Goal: Information Seeking & Learning: Find specific page/section

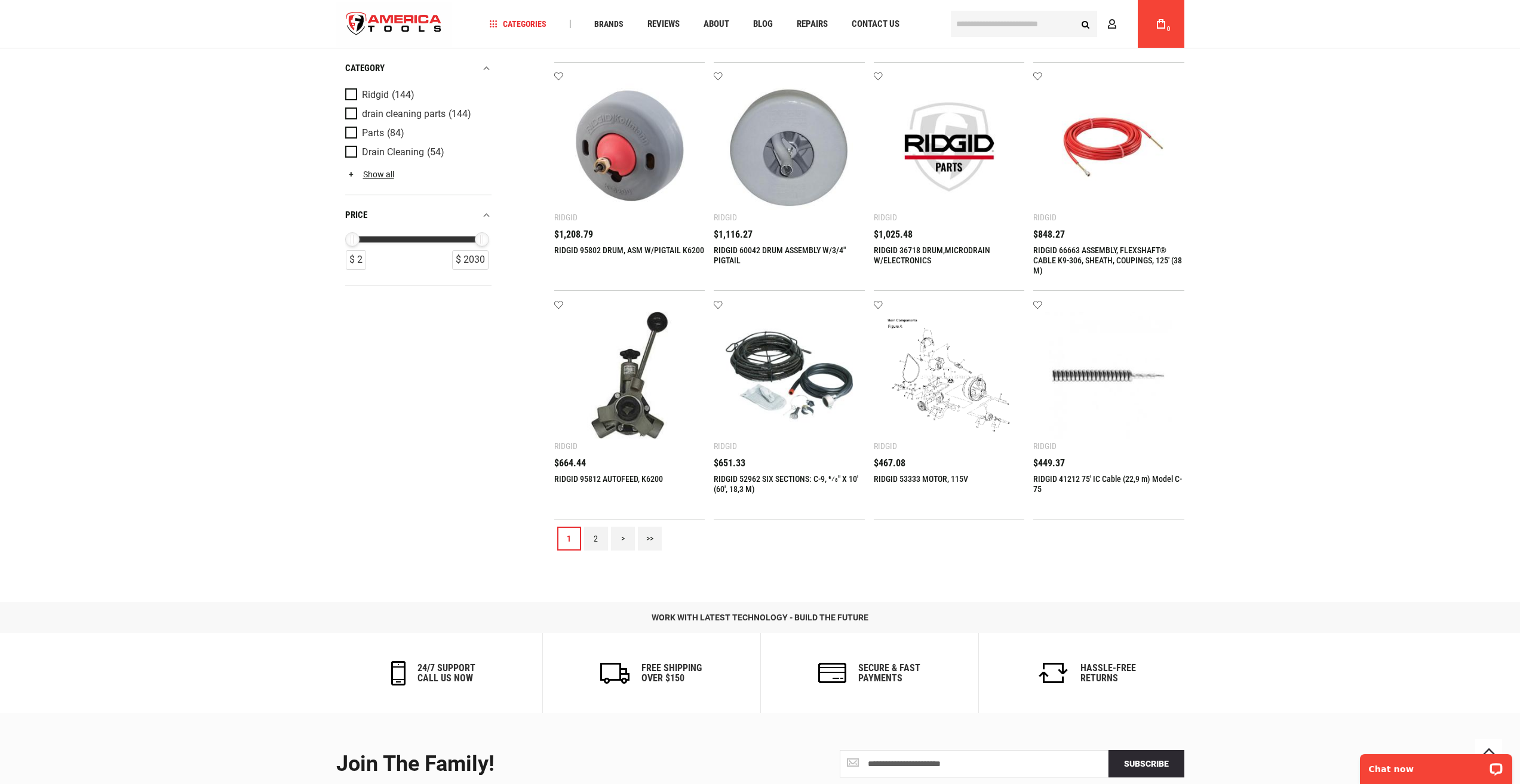
scroll to position [1161, 0]
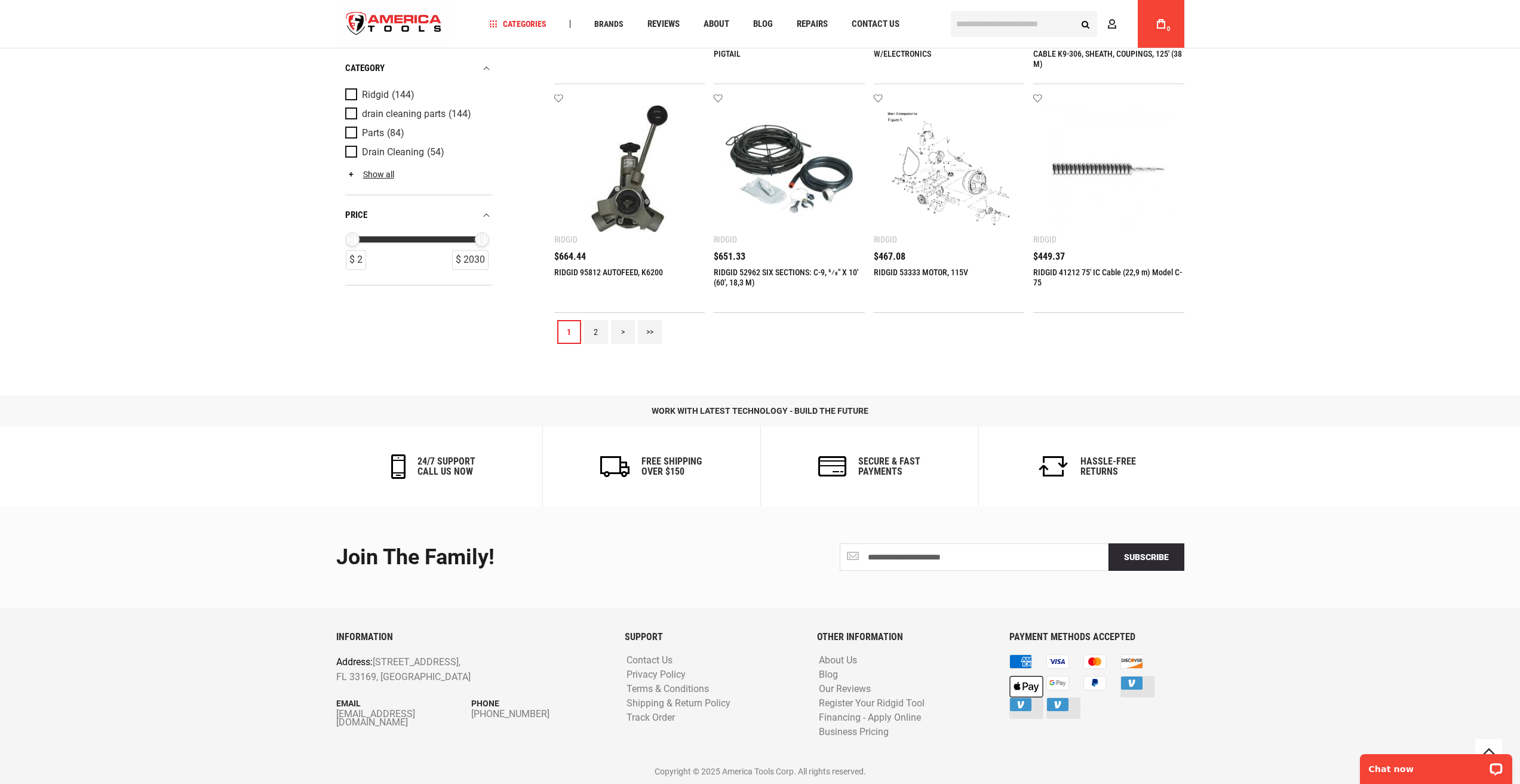
click at [595, 341] on link "2" at bounding box center [596, 332] width 24 height 24
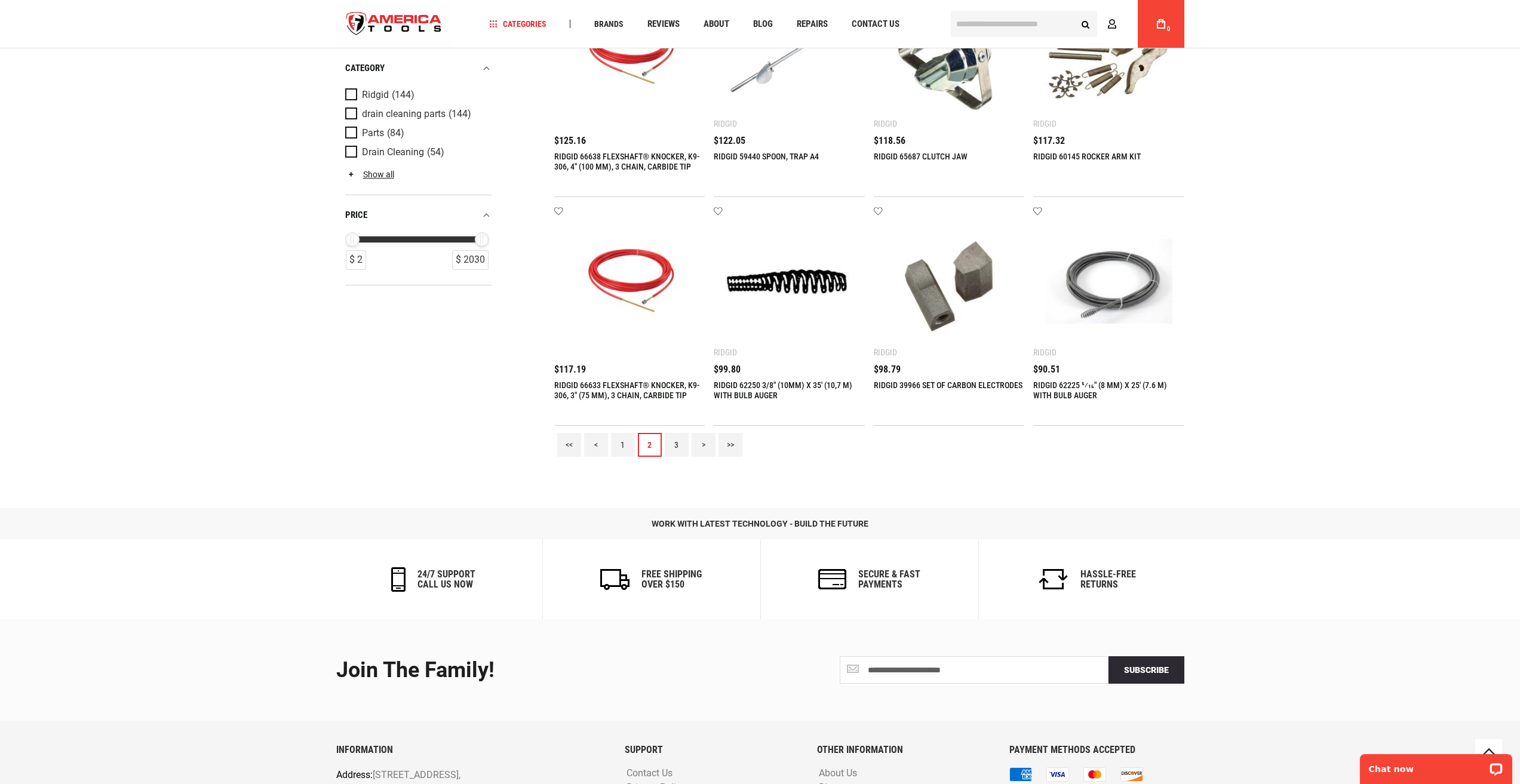
scroll to position [1074, 0]
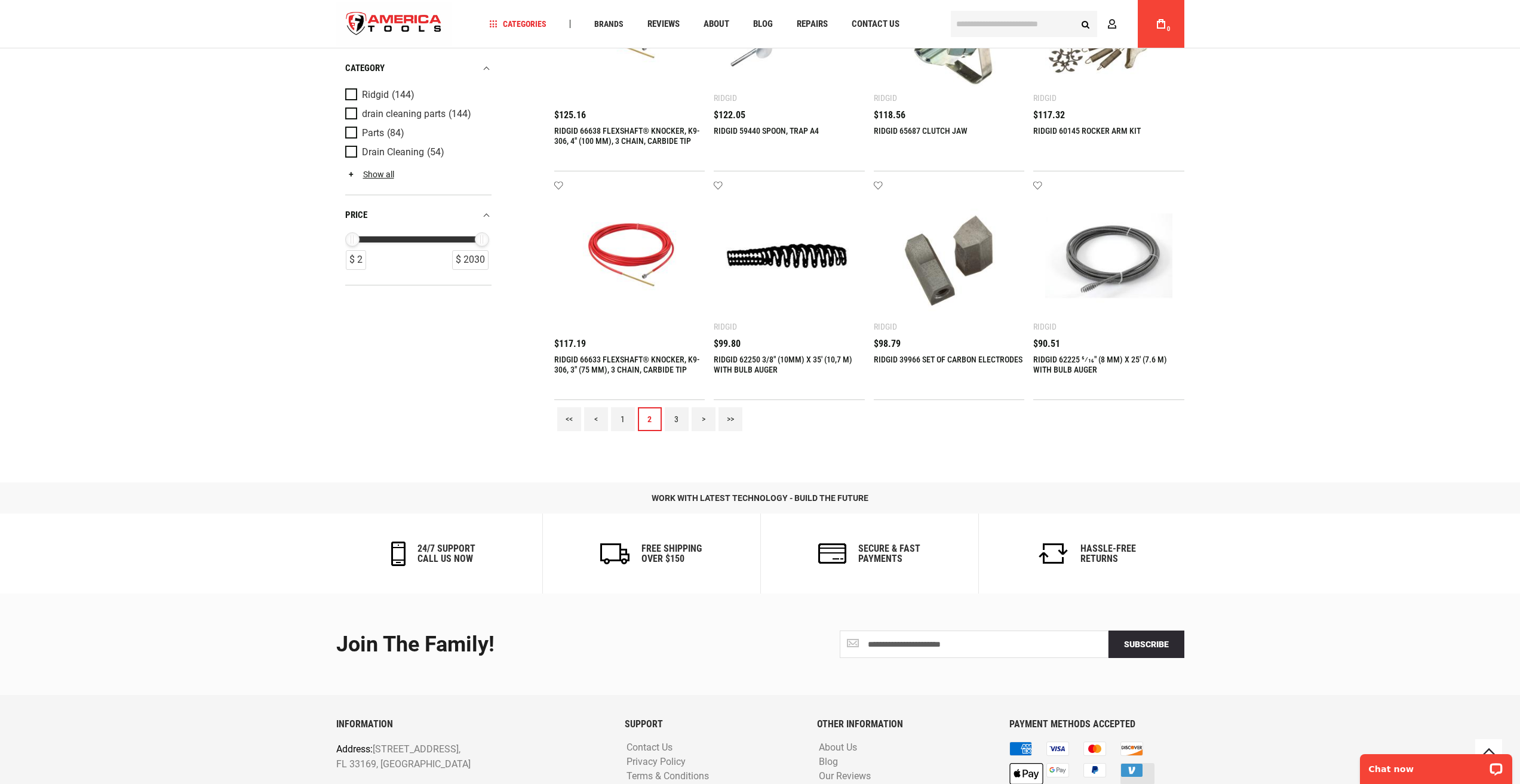
click at [674, 427] on link "3" at bounding box center [677, 419] width 24 height 24
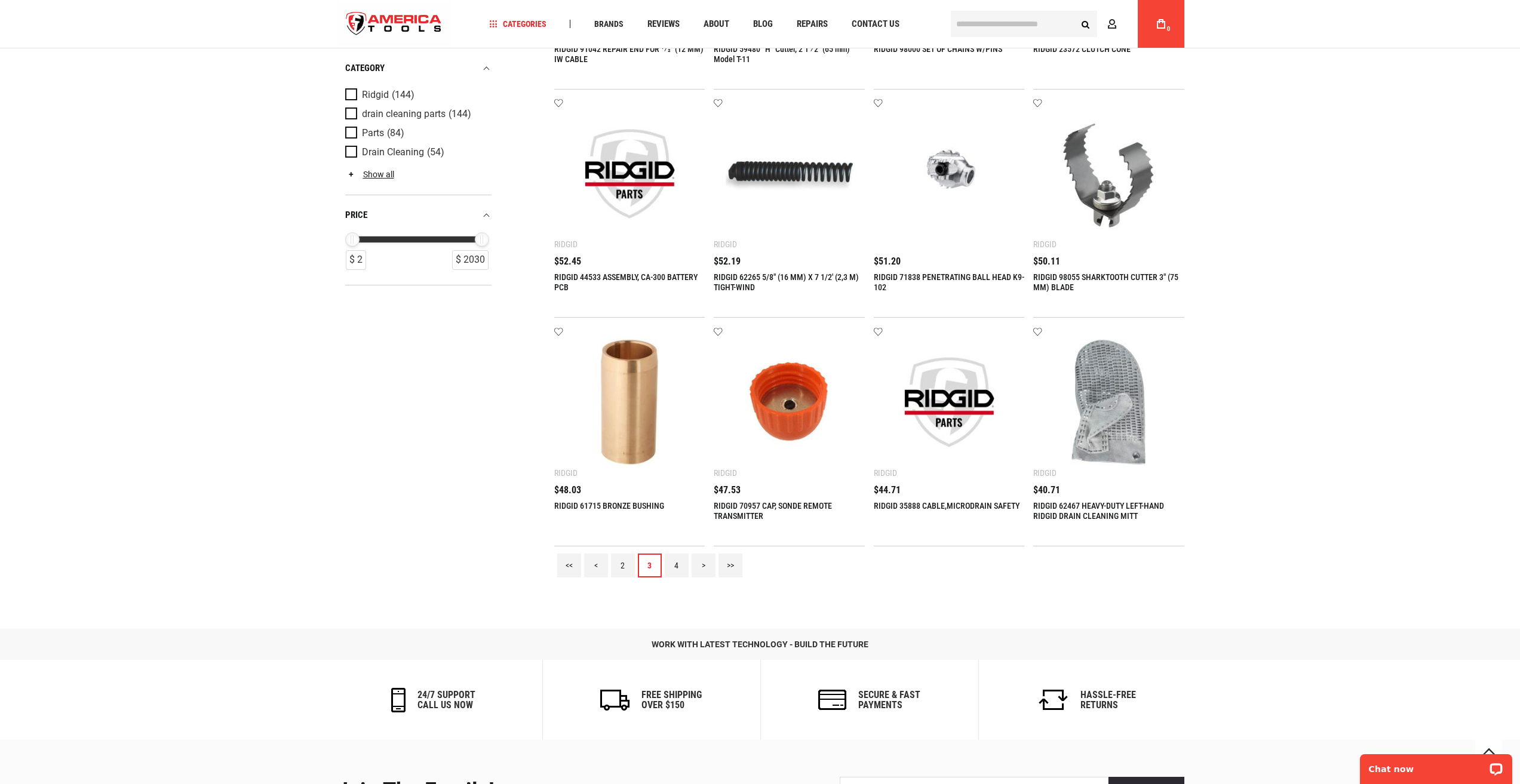
scroll to position [1134, 0]
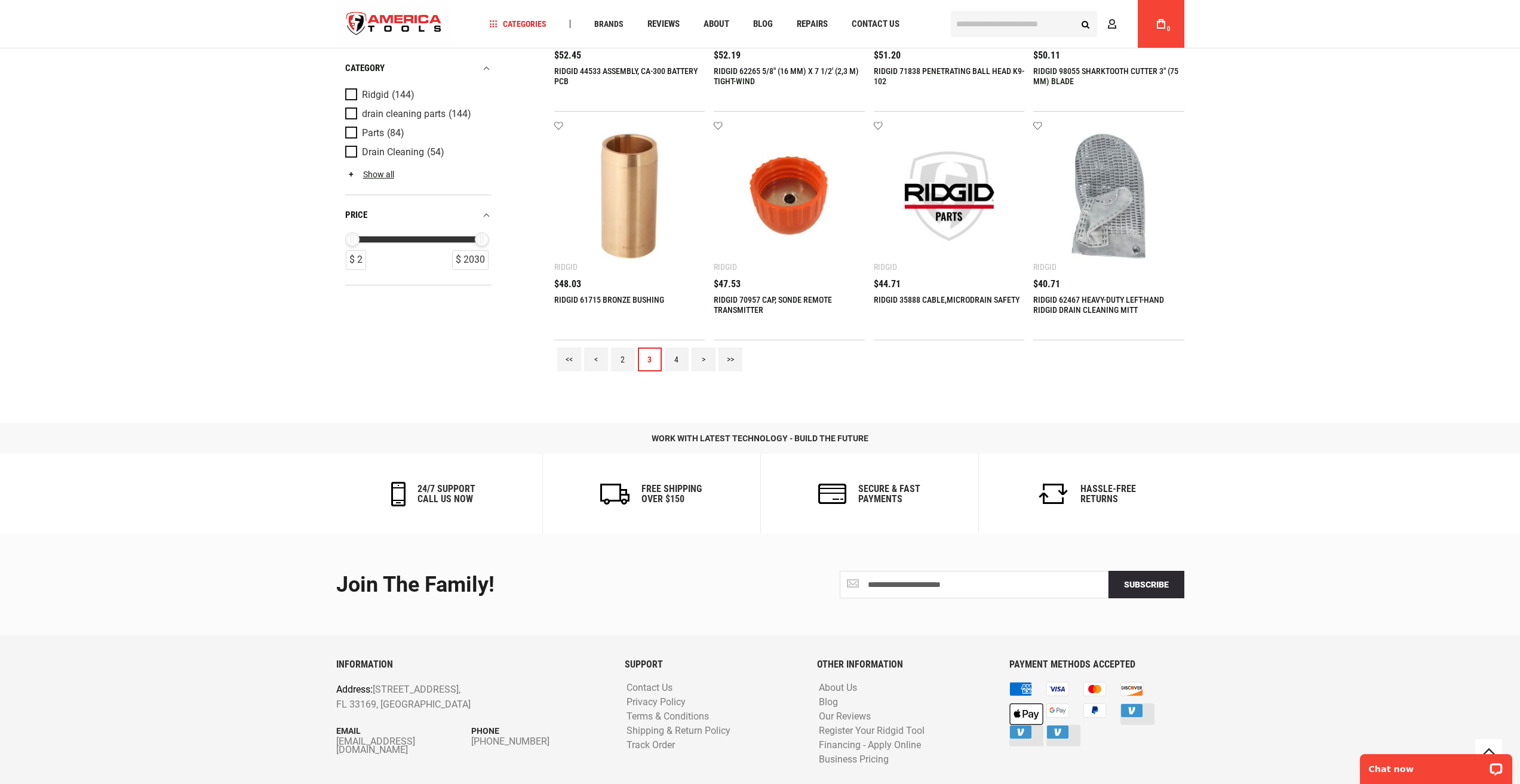
click at [677, 360] on link "4" at bounding box center [677, 360] width 24 height 24
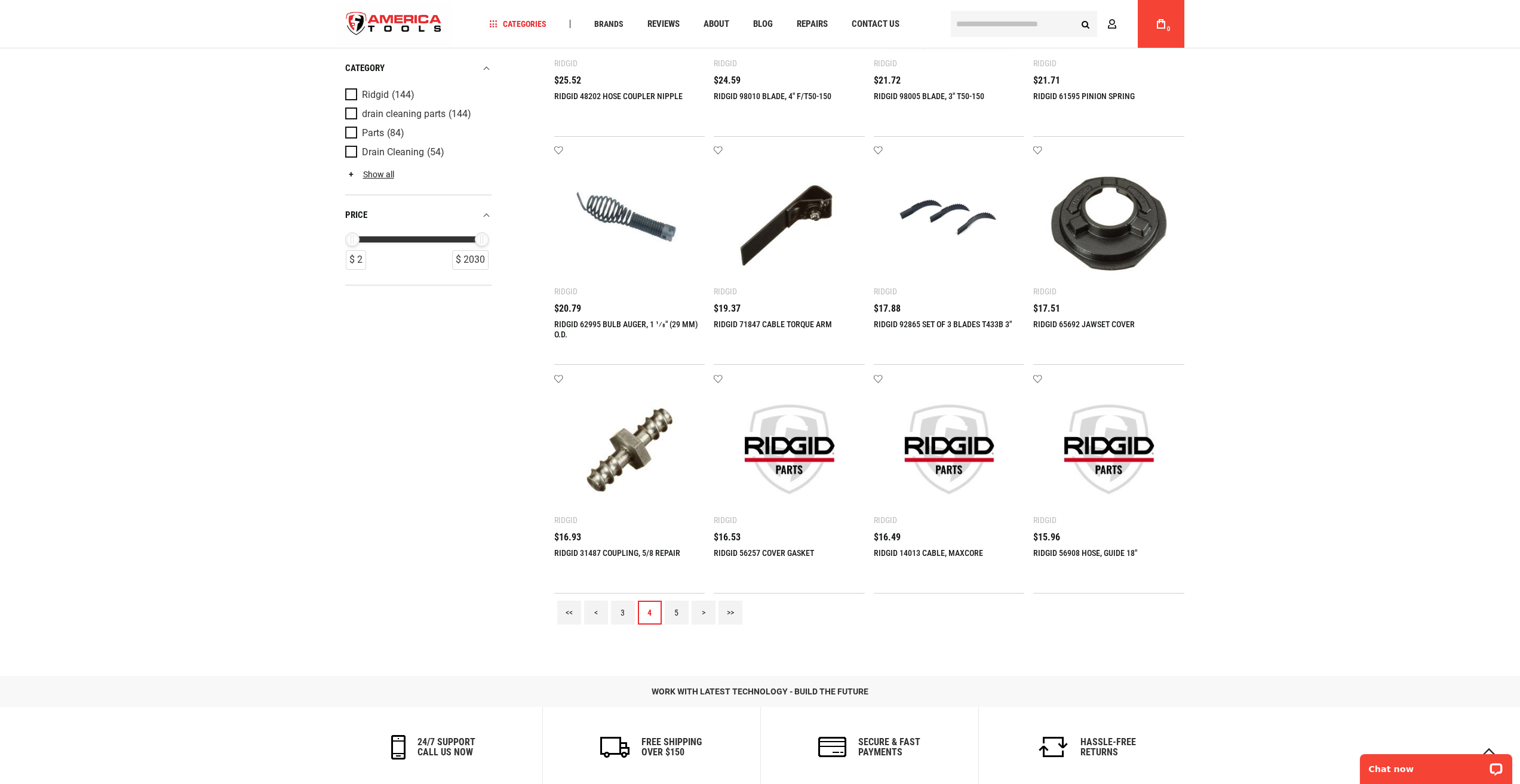
scroll to position [955, 0]
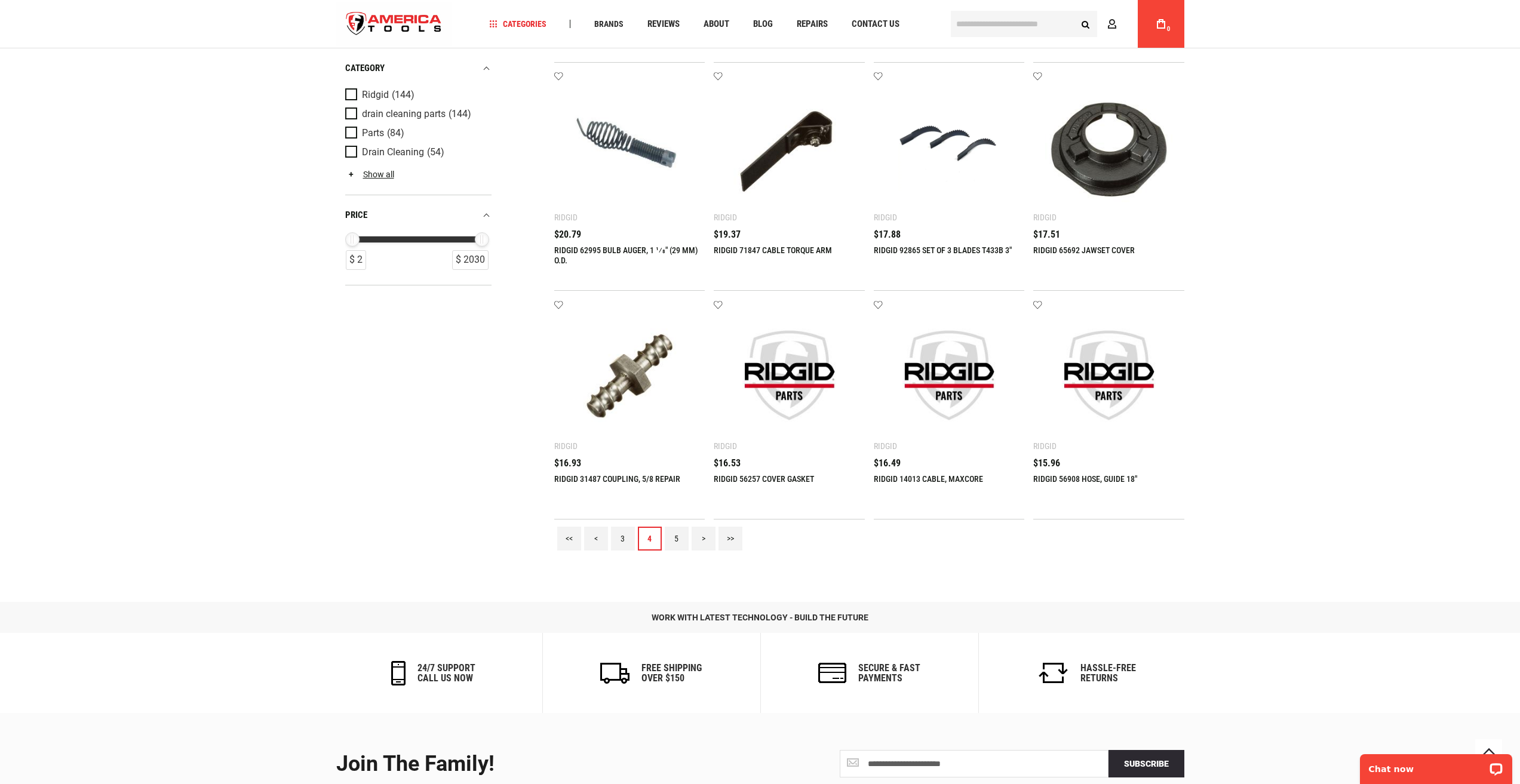
click at [674, 537] on link "5" at bounding box center [677, 539] width 24 height 24
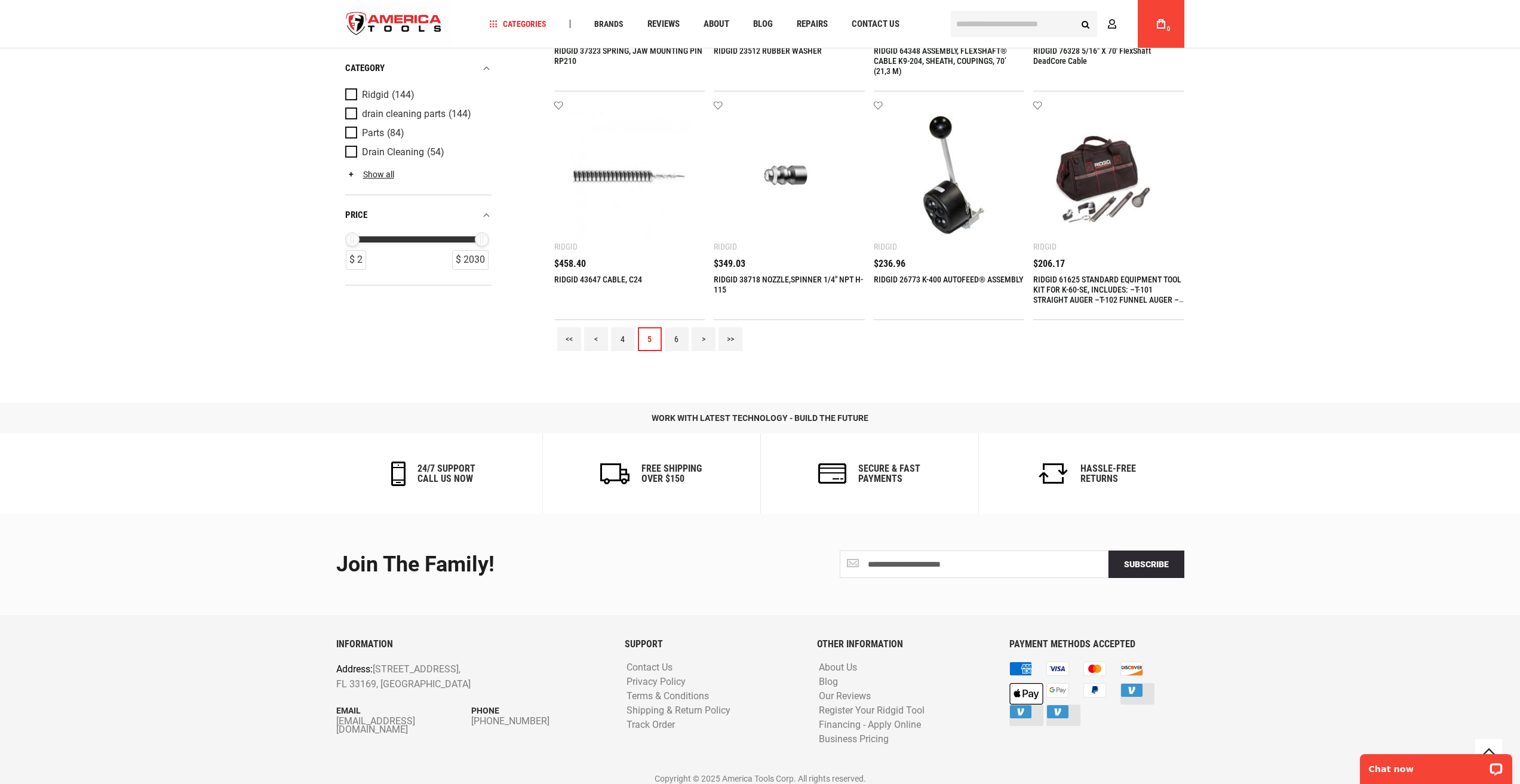
scroll to position [1161, 0]
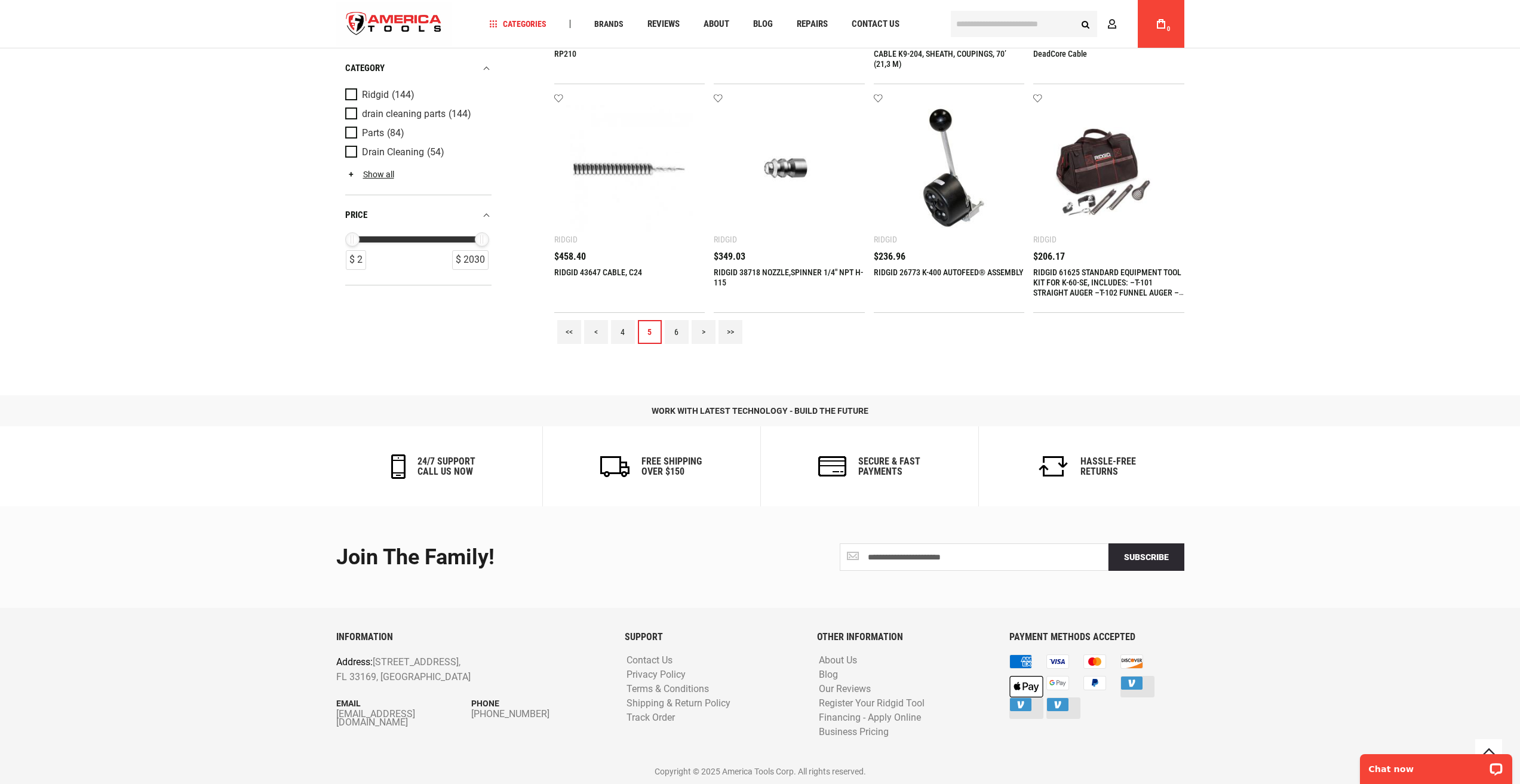
click at [677, 329] on link "6" at bounding box center [677, 332] width 24 height 24
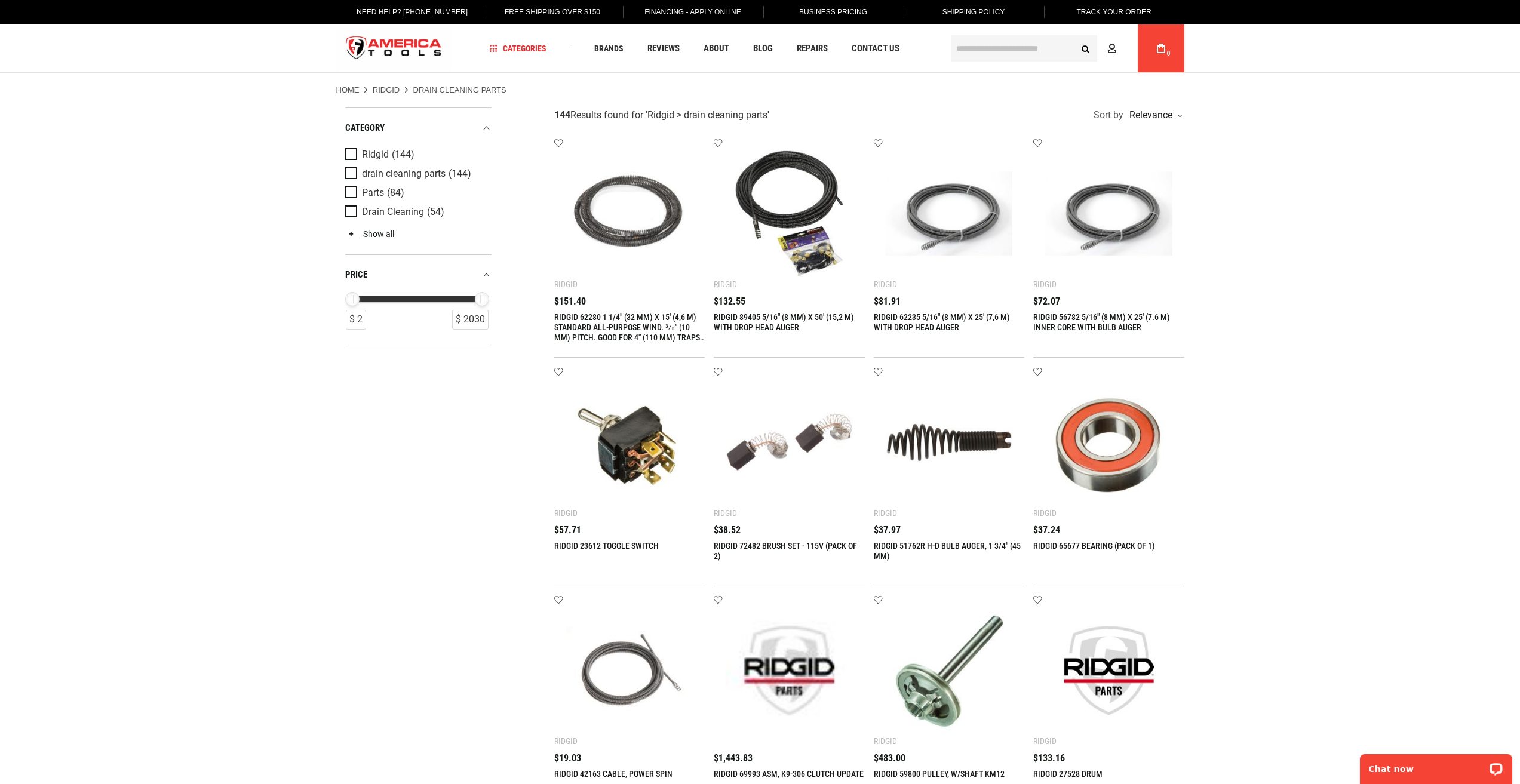
scroll to position [0, 0]
click at [381, 193] on span "Parts" at bounding box center [373, 193] width 22 height 10
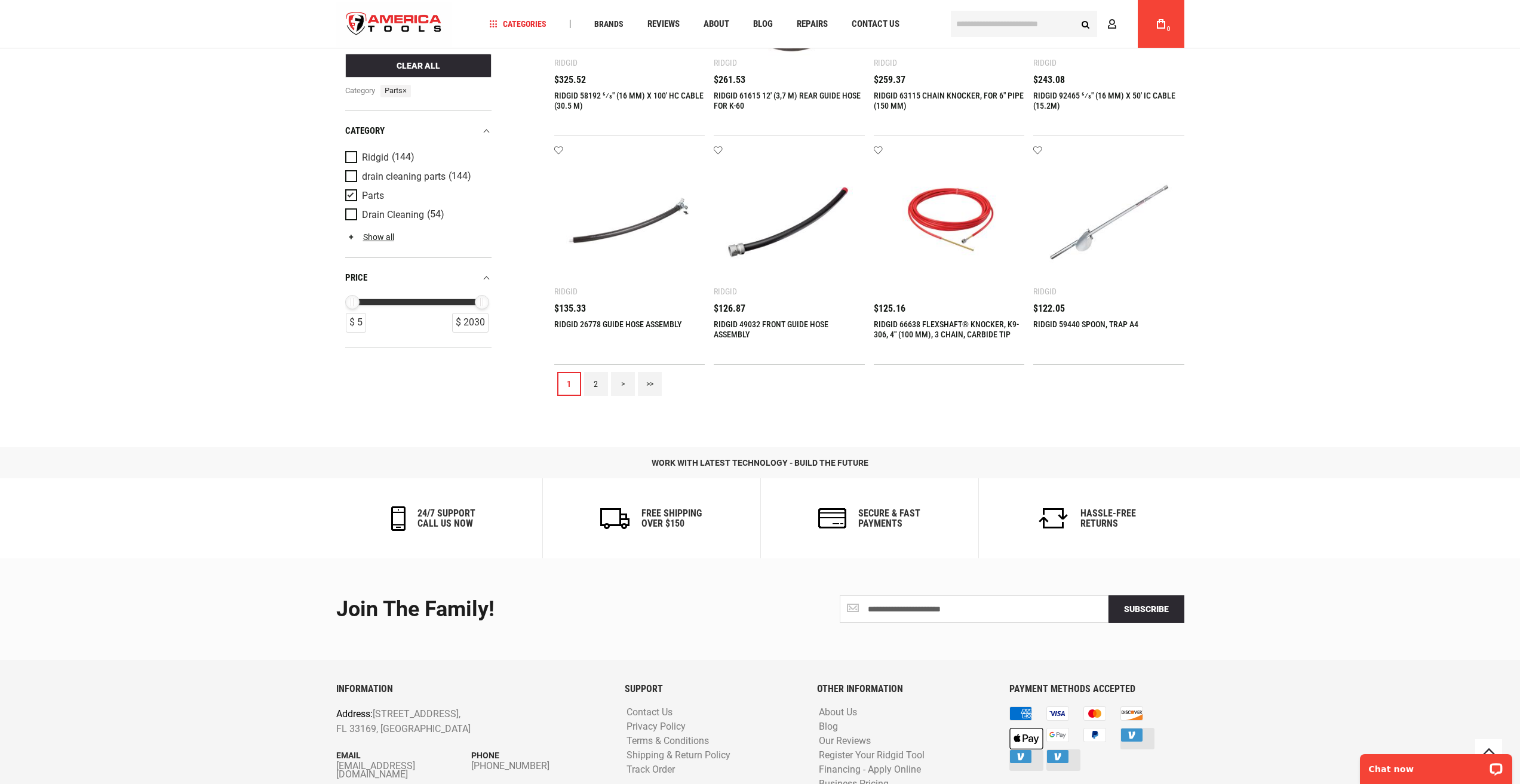
scroll to position [1161, 0]
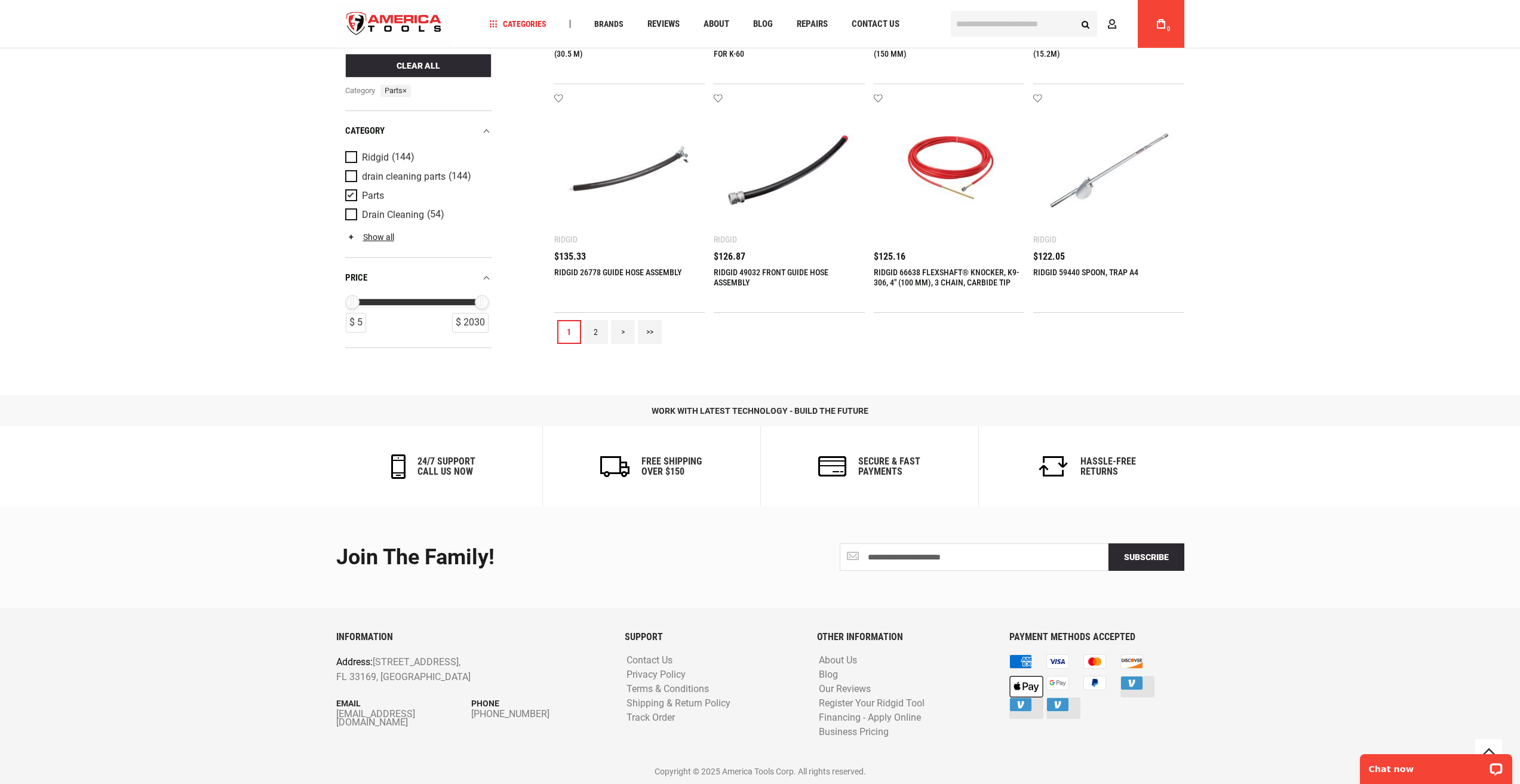
click at [590, 331] on link "2" at bounding box center [596, 332] width 24 height 24
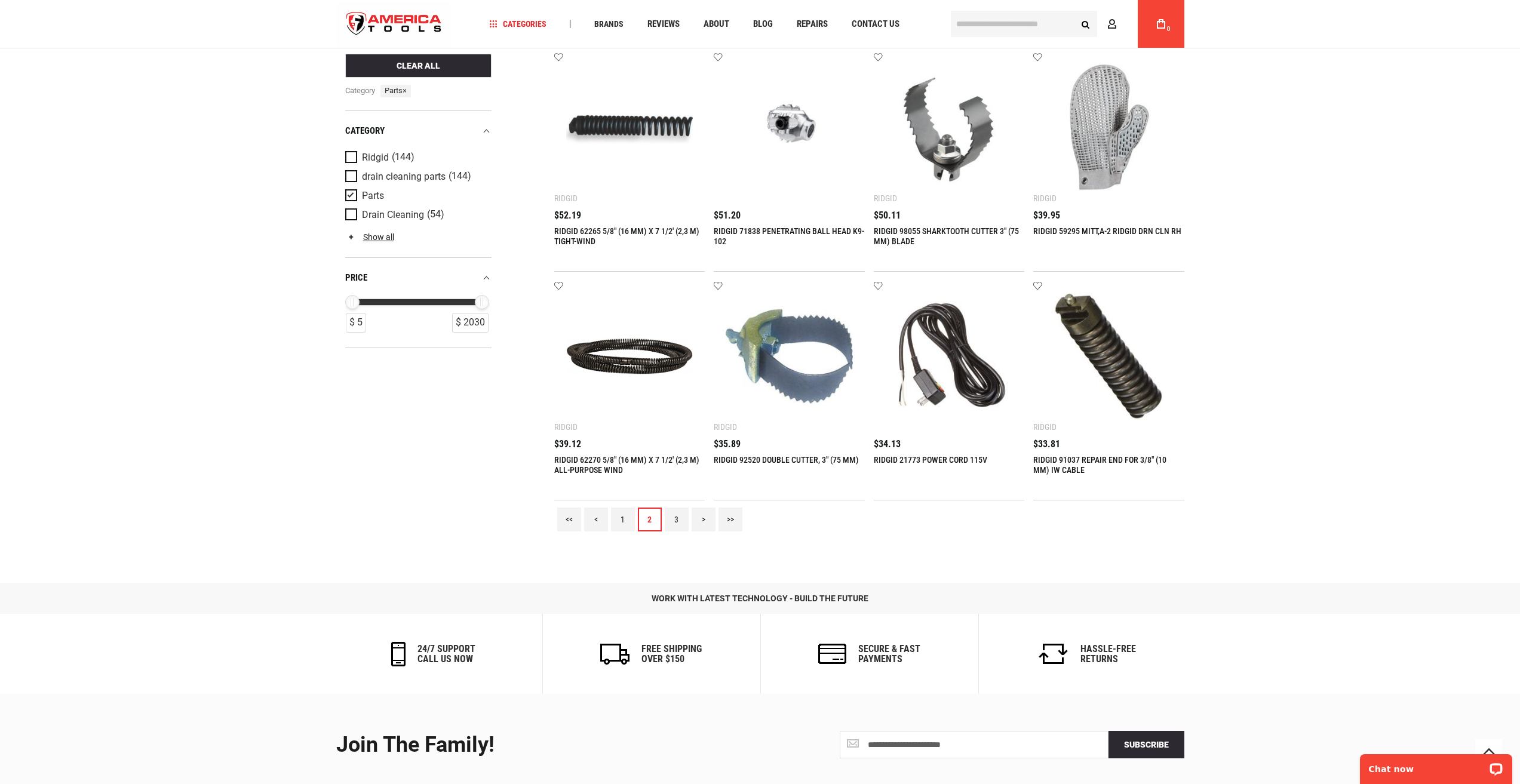
scroll to position [1015, 0]
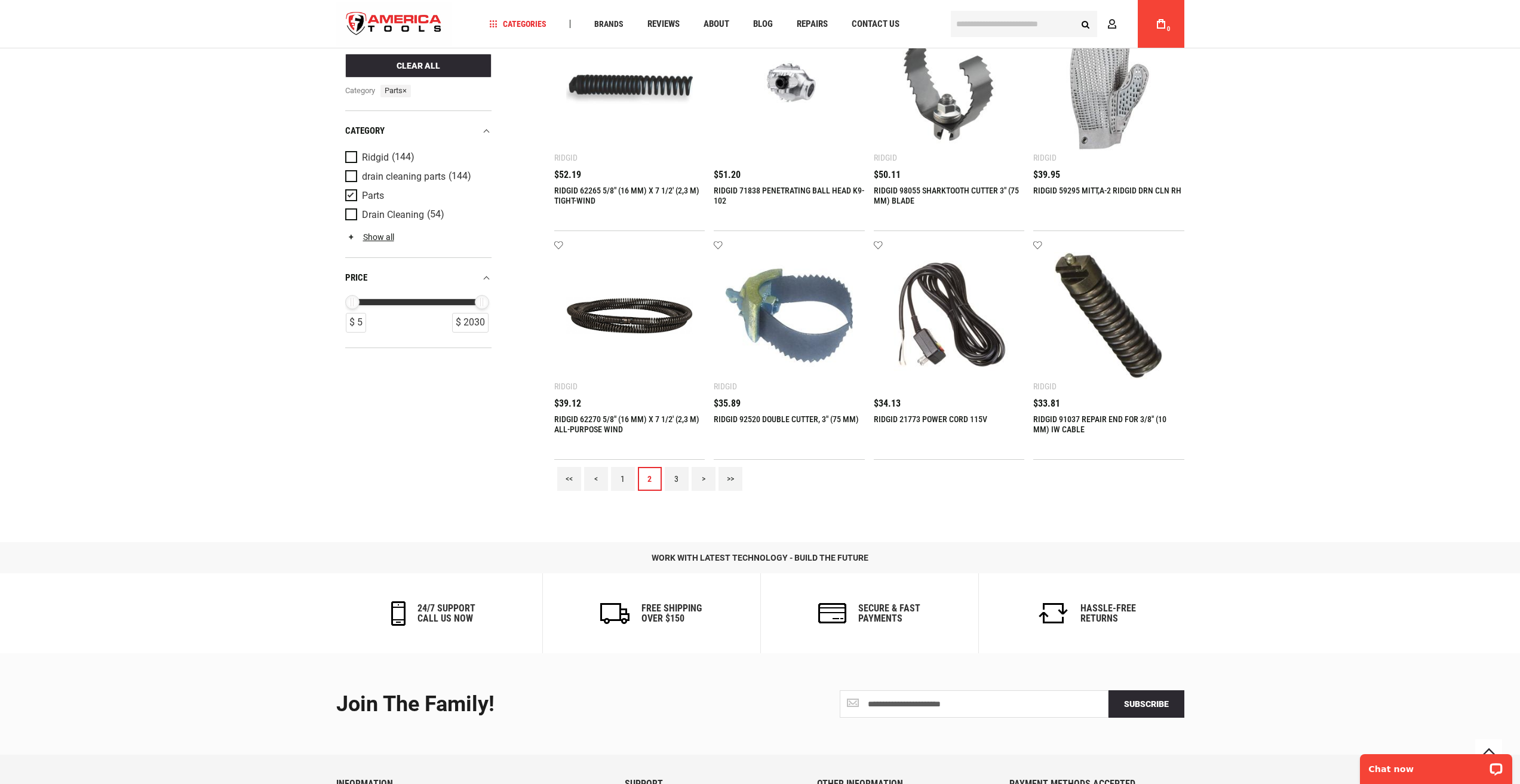
click at [622, 481] on link "1" at bounding box center [623, 479] width 24 height 24
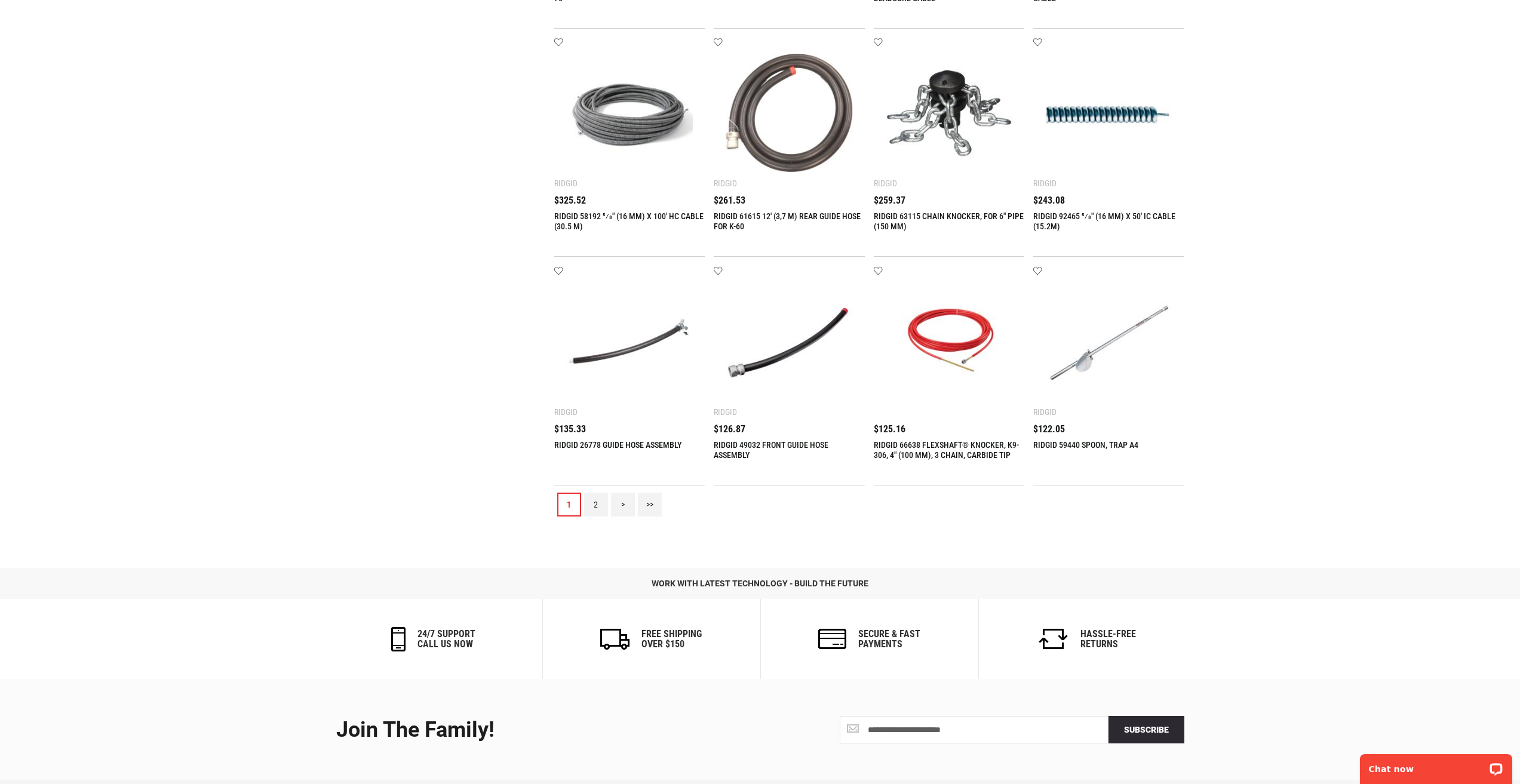
scroll to position [0, 0]
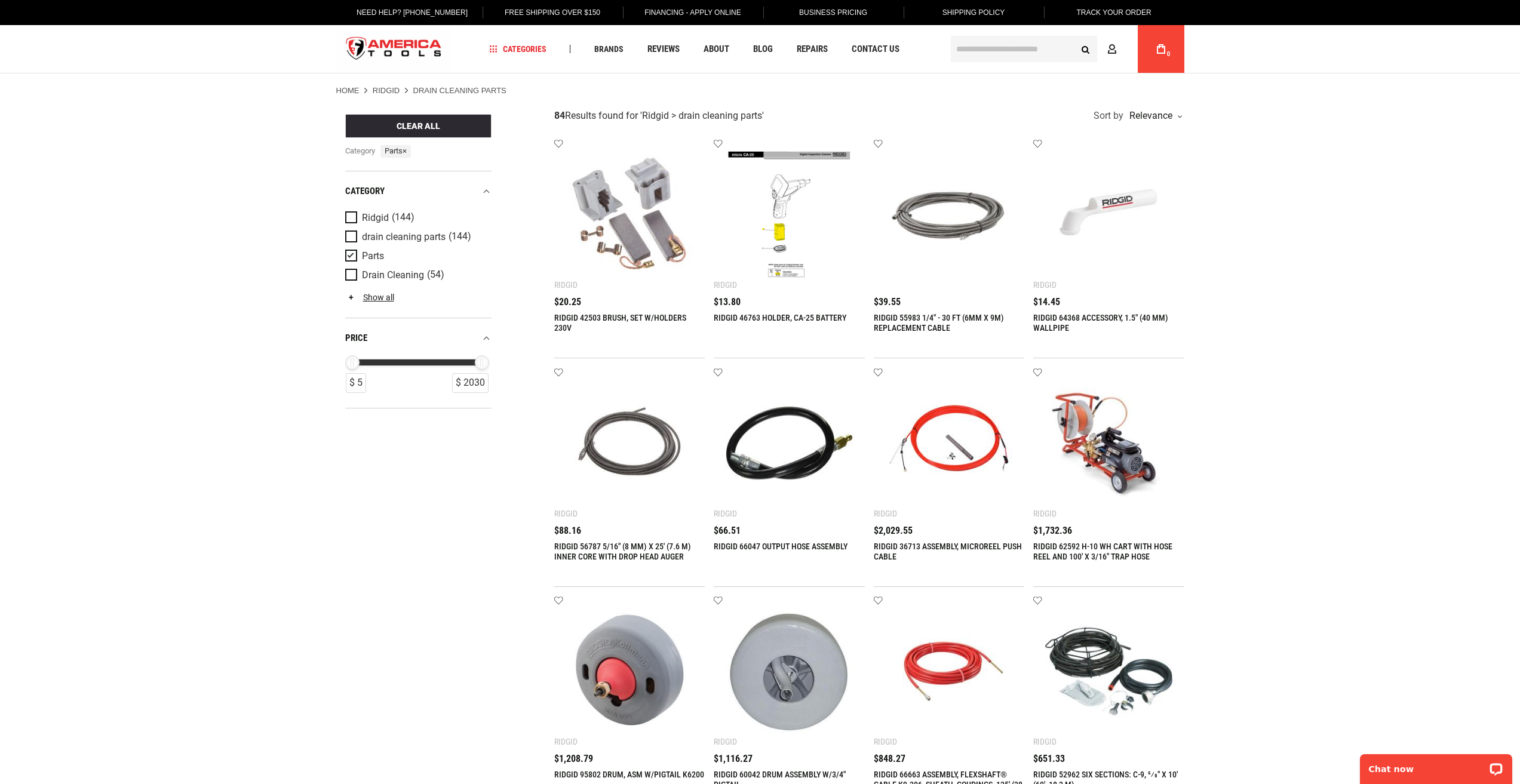
click at [625, 322] on link "RIDGID 42503 BRUSH, SET W/HOLDERS 230V" at bounding box center [620, 323] width 132 height 19
click at [379, 38] on img "store logo" at bounding box center [395, 49] width 116 height 45
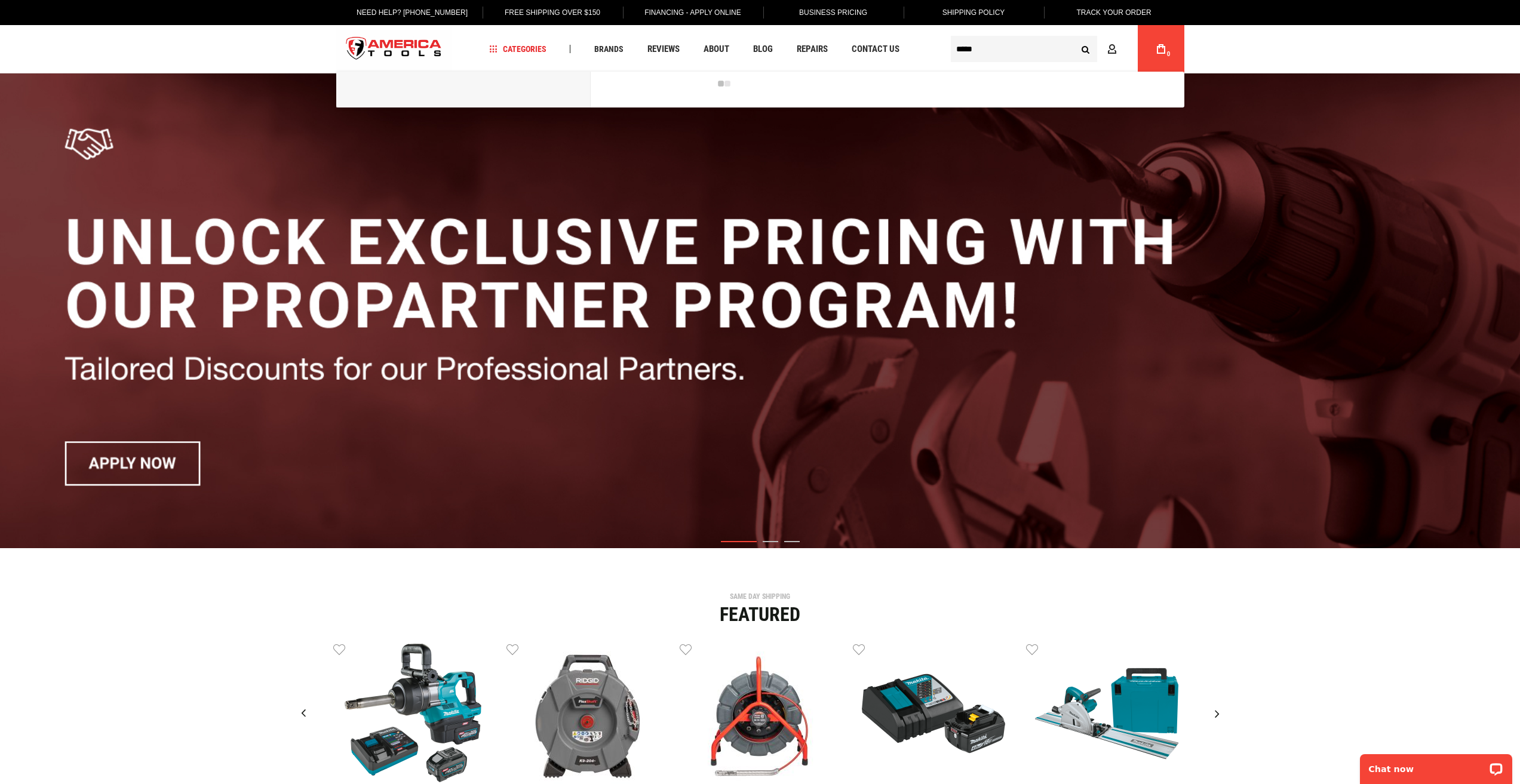
type input "*****"
click at [1075, 38] on button "Search" at bounding box center [1086, 49] width 23 height 23
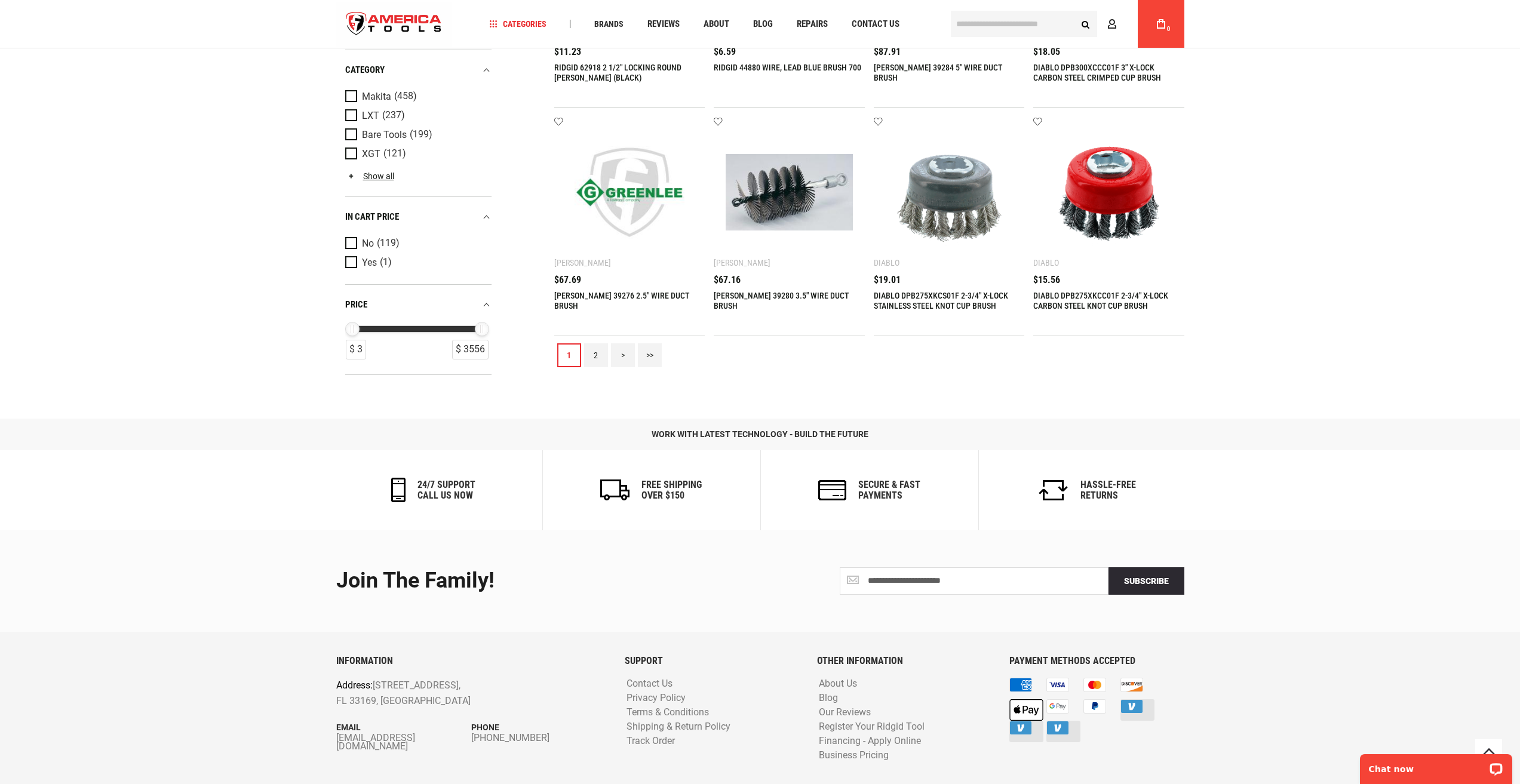
scroll to position [1373, 0]
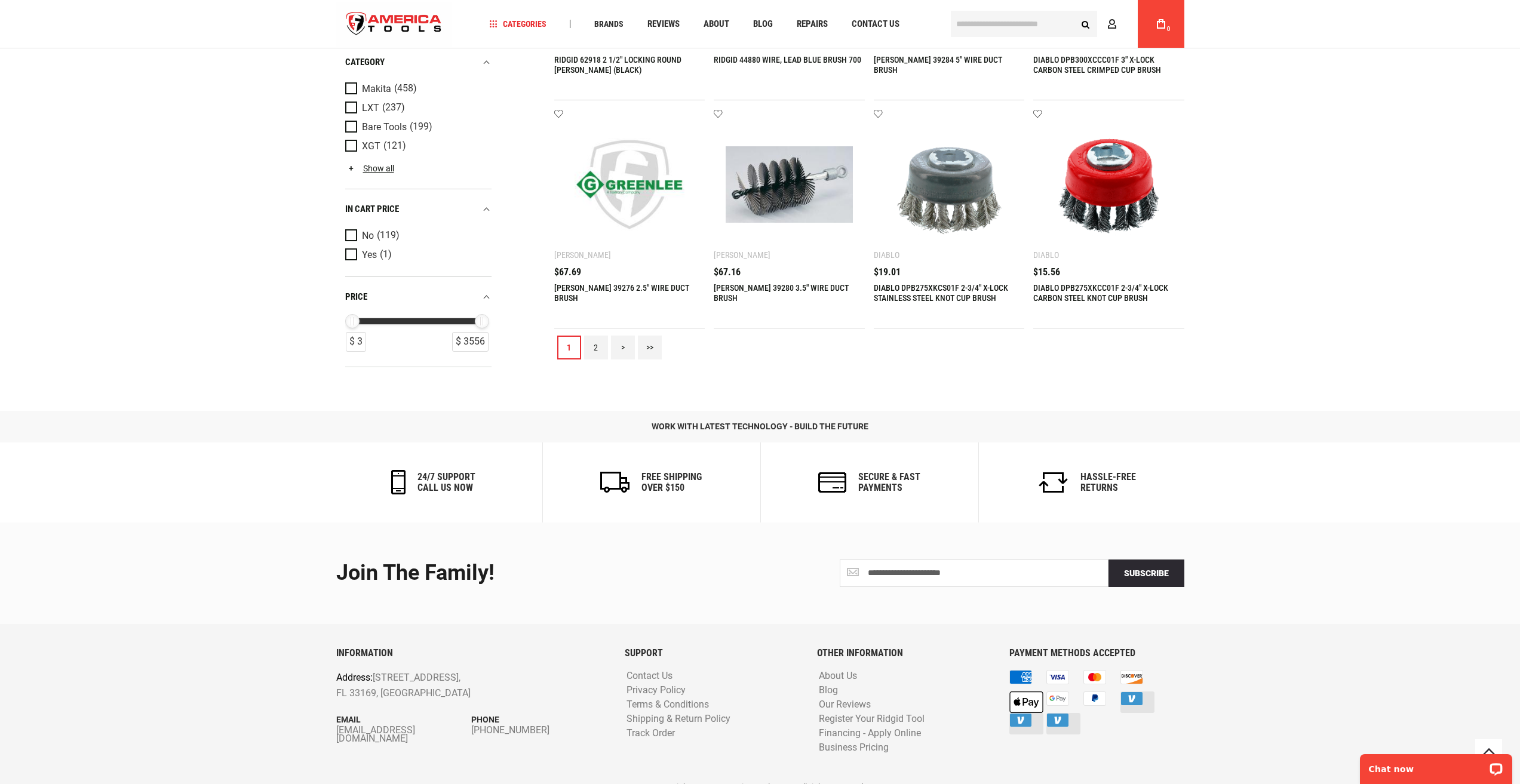
click at [599, 357] on link "2" at bounding box center [596, 348] width 24 height 24
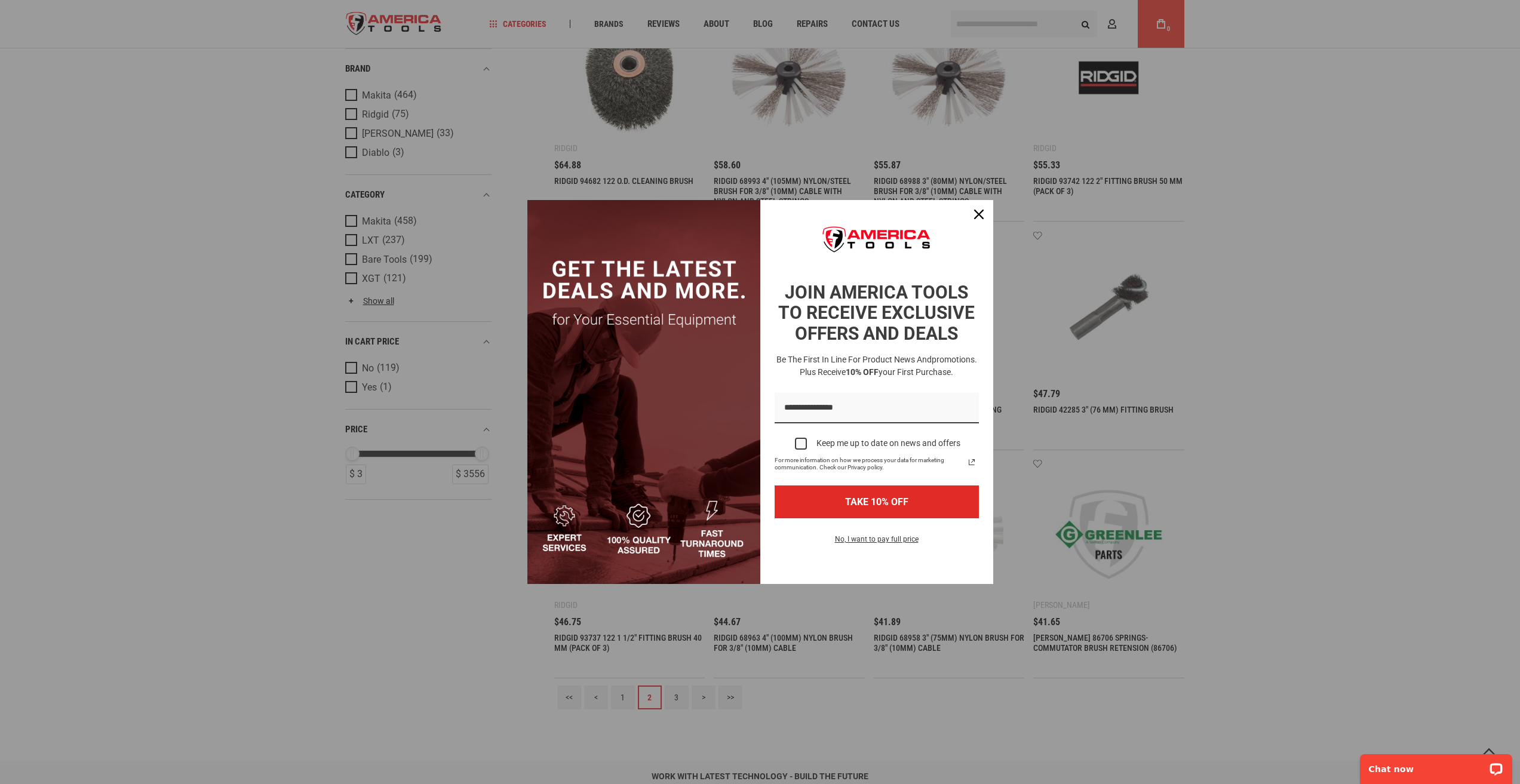
scroll to position [1074, 0]
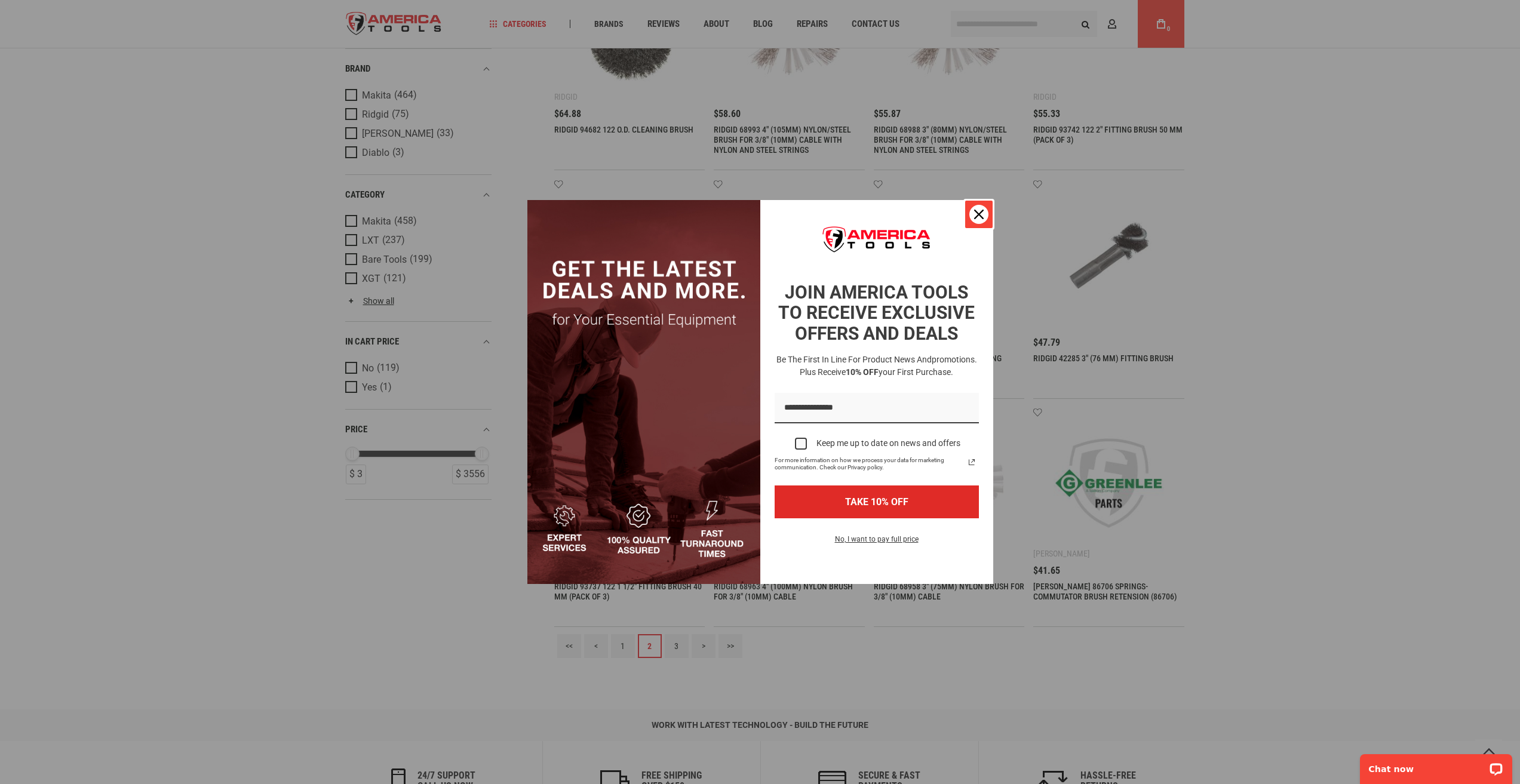
click at [985, 213] on div "Close" at bounding box center [979, 215] width 19 height 19
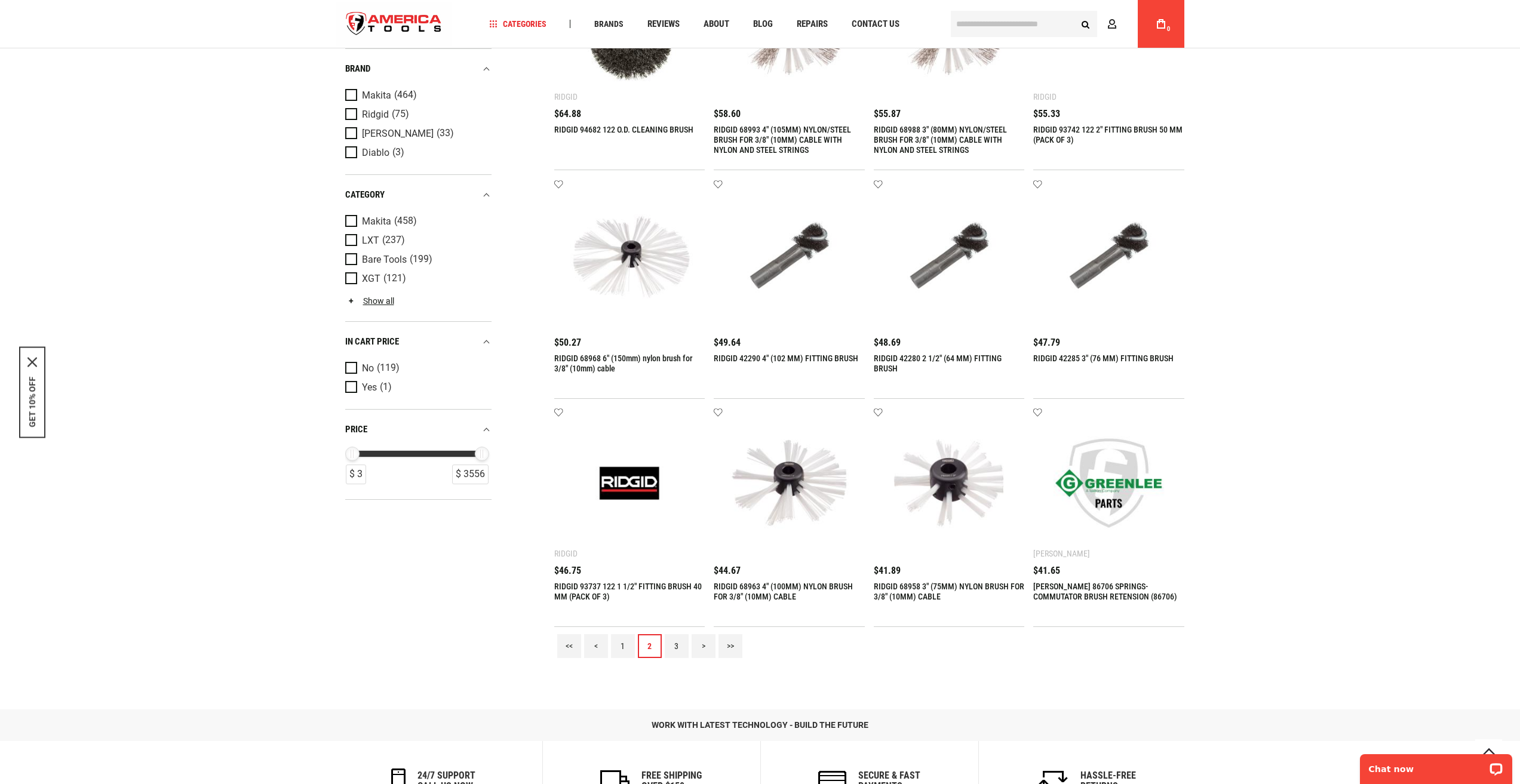
click at [683, 646] on link "3" at bounding box center [677, 646] width 24 height 24
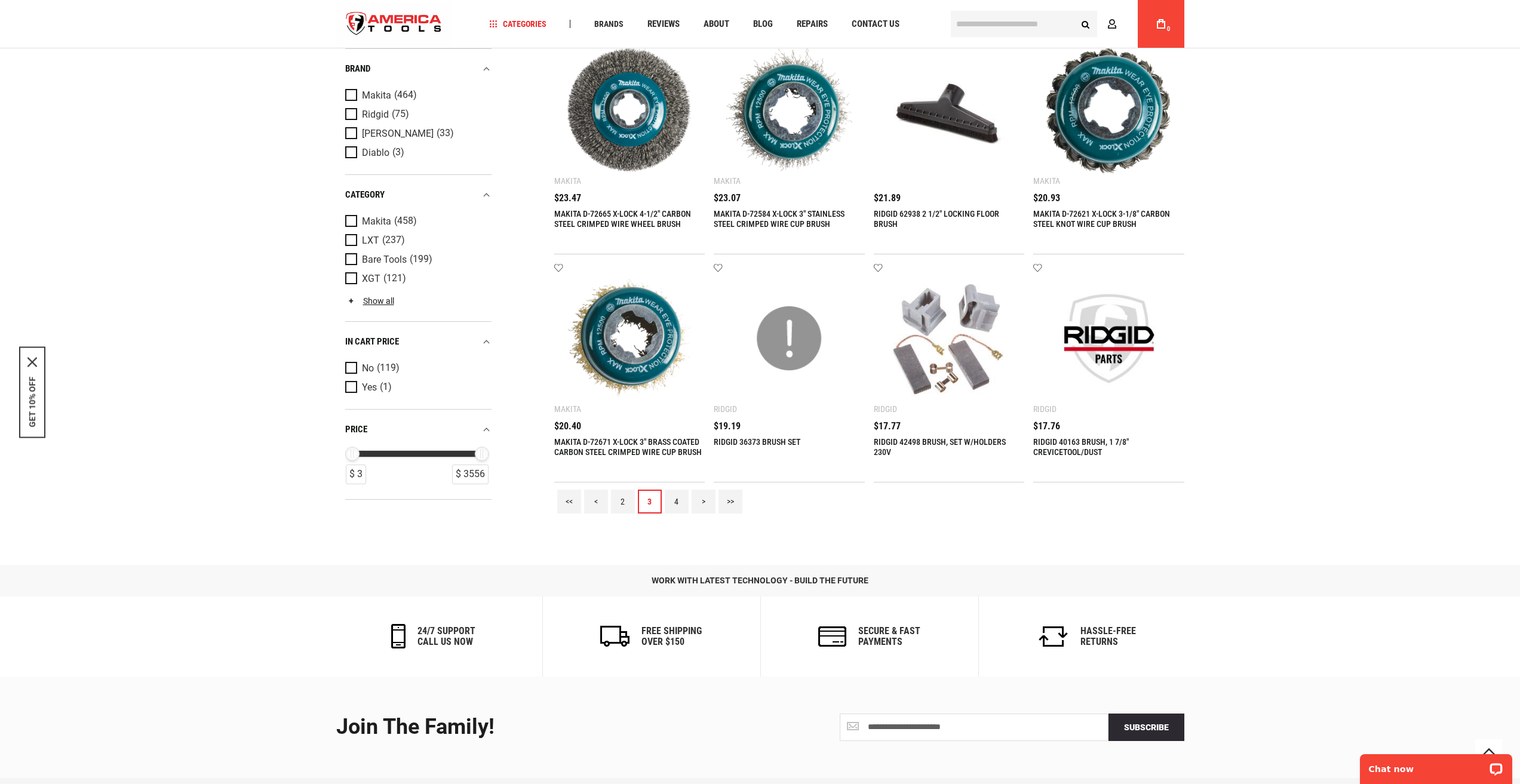
scroll to position [1253, 0]
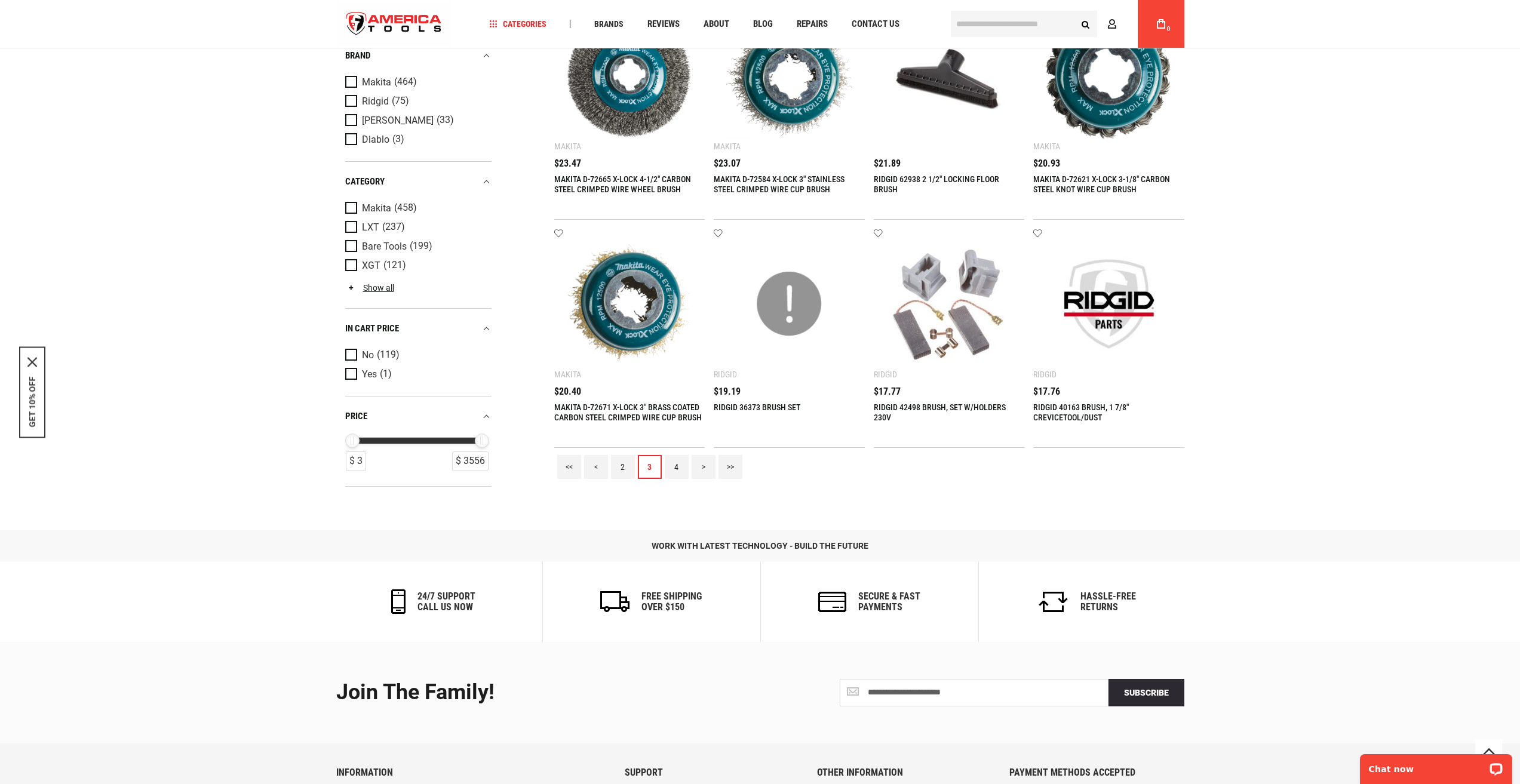
click at [680, 473] on link "4" at bounding box center [677, 467] width 24 height 24
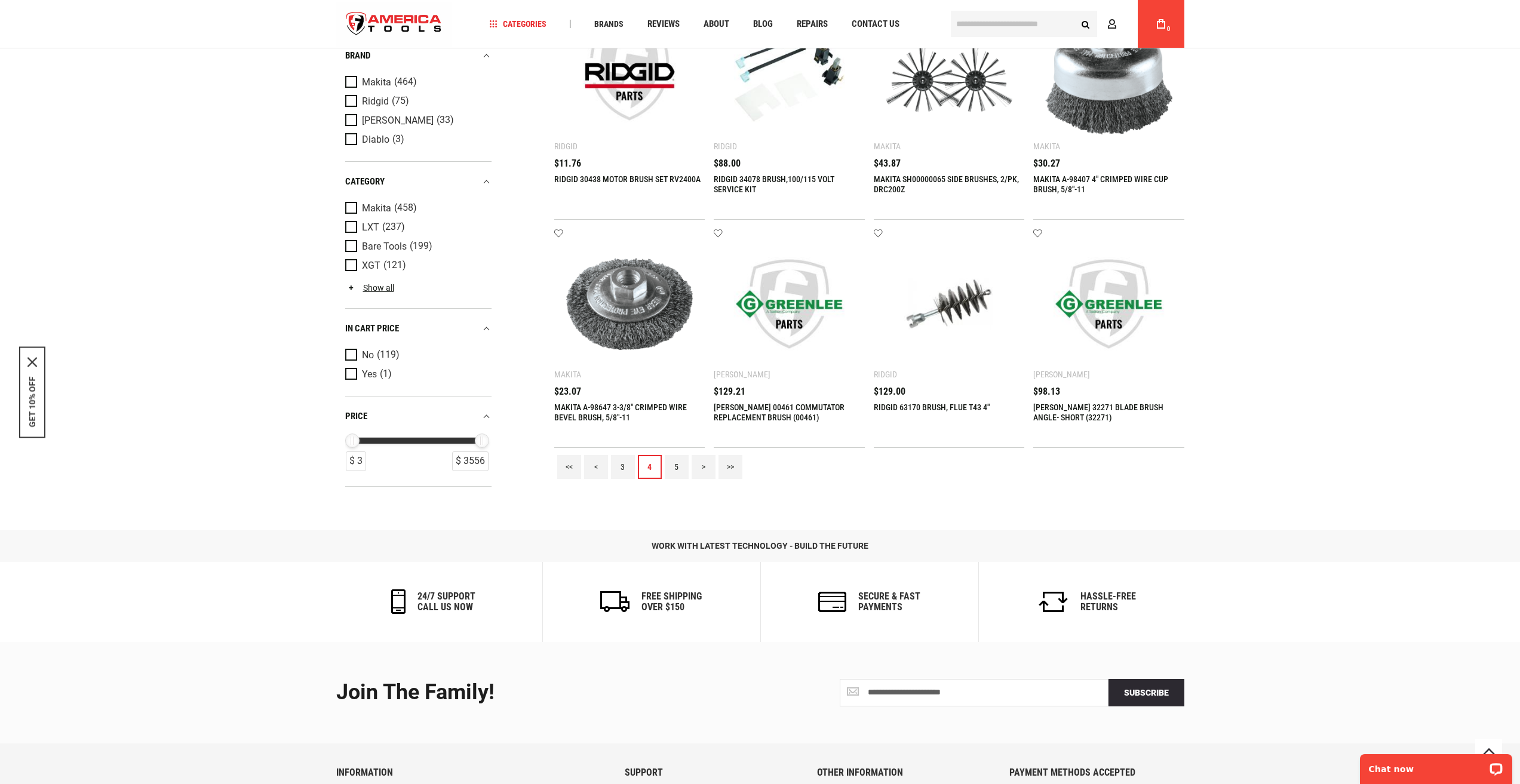
click at [679, 473] on link "5" at bounding box center [677, 467] width 24 height 24
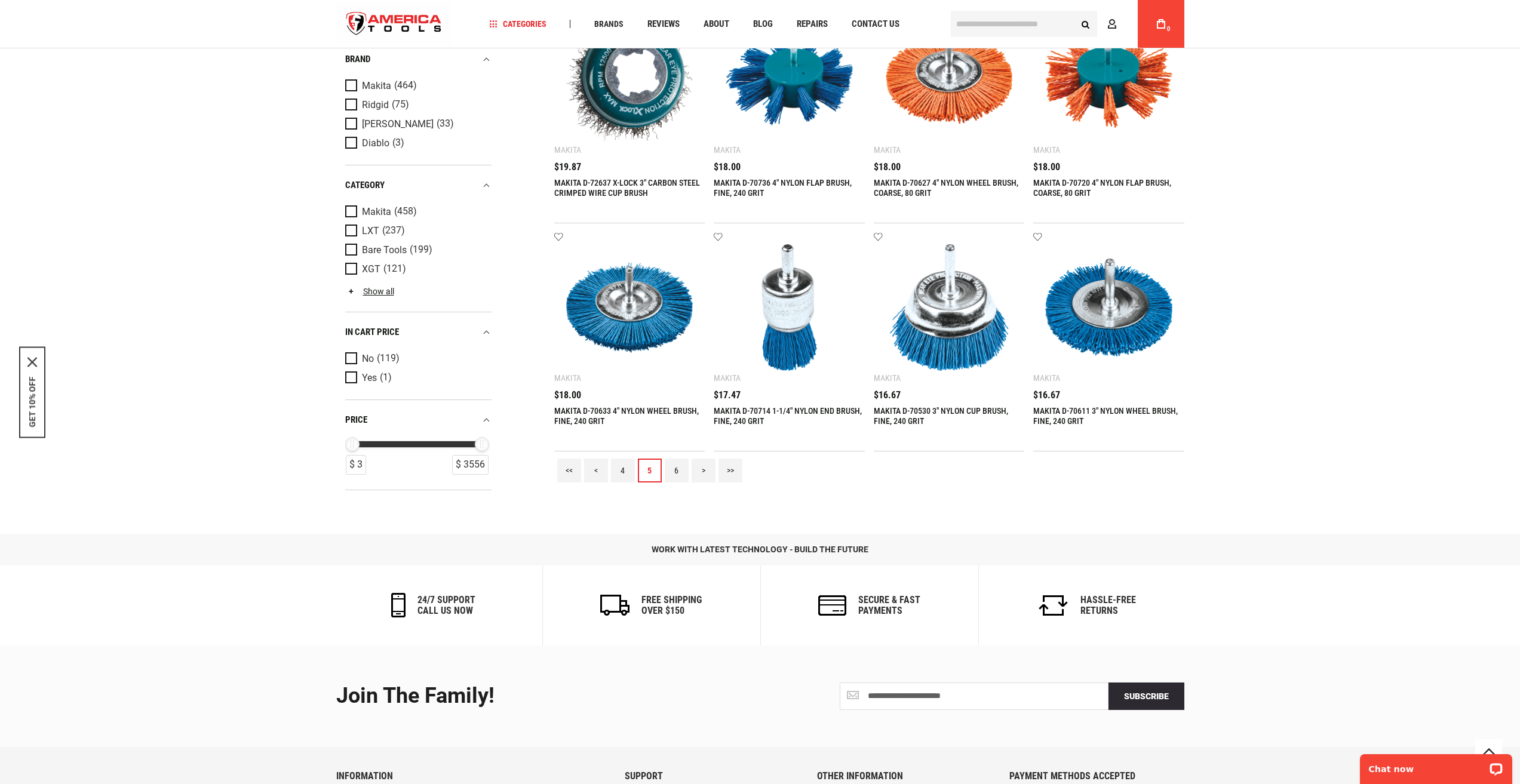
scroll to position [1389, 0]
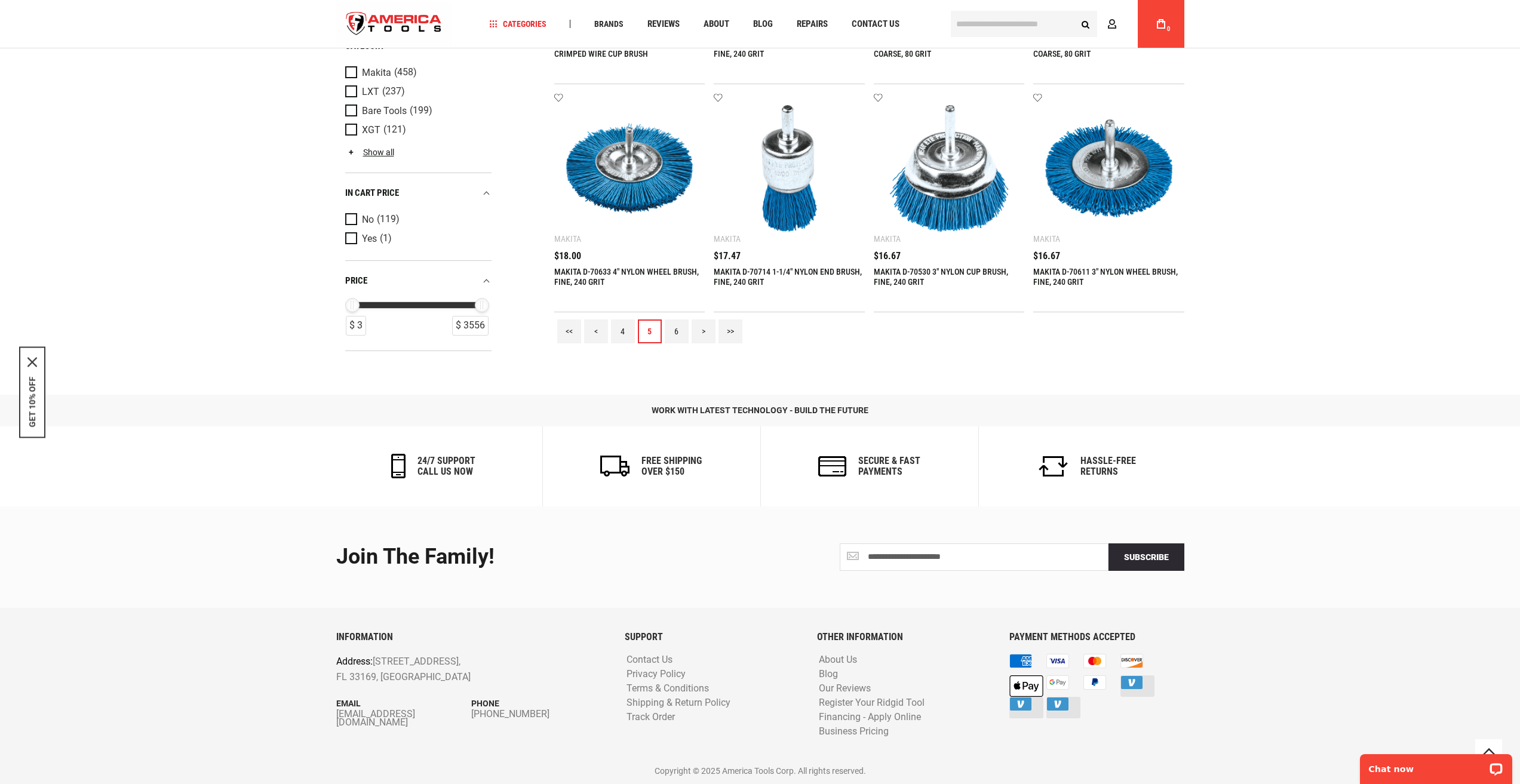
click at [684, 340] on link "6" at bounding box center [677, 332] width 24 height 24
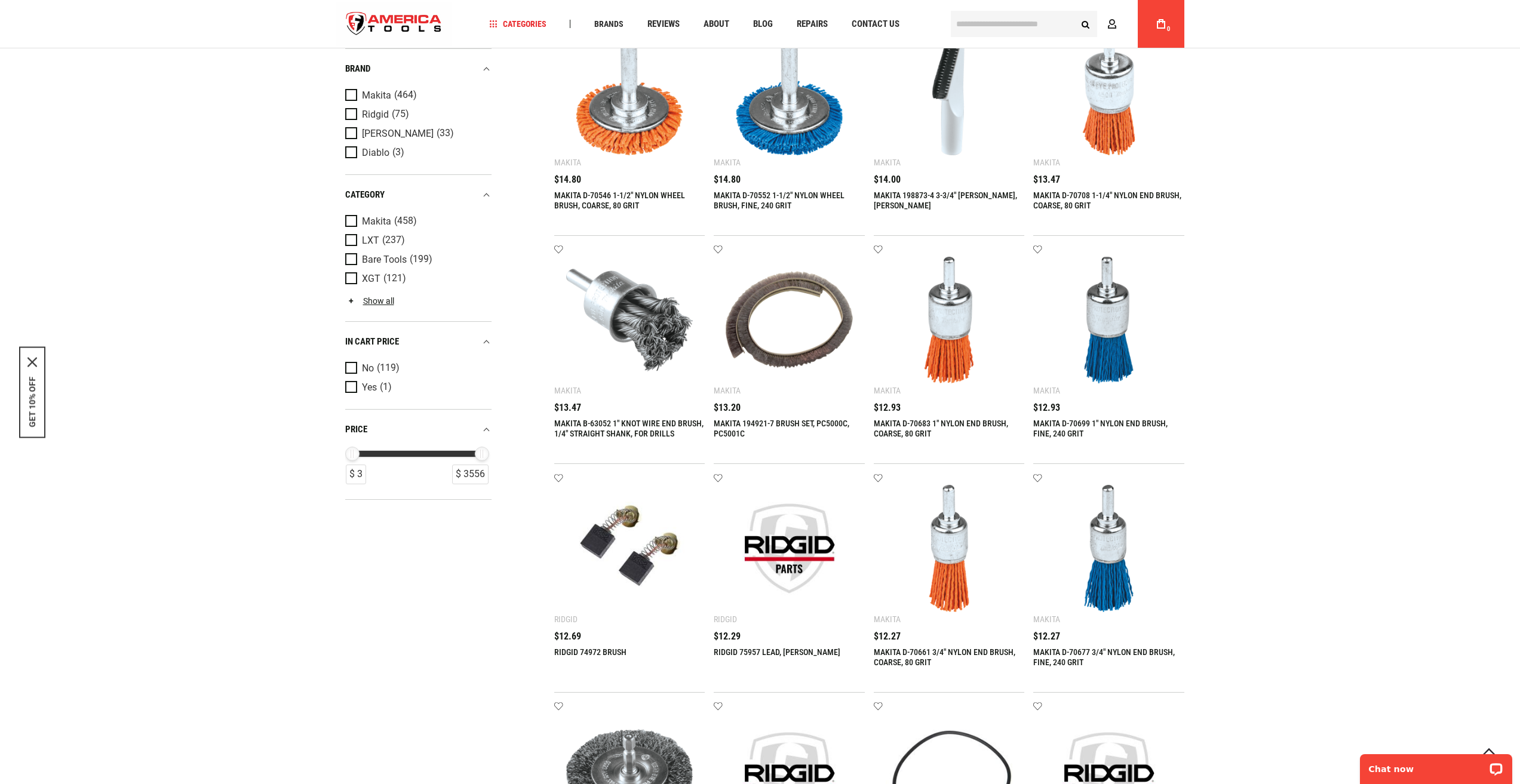
scroll to position [1015, 0]
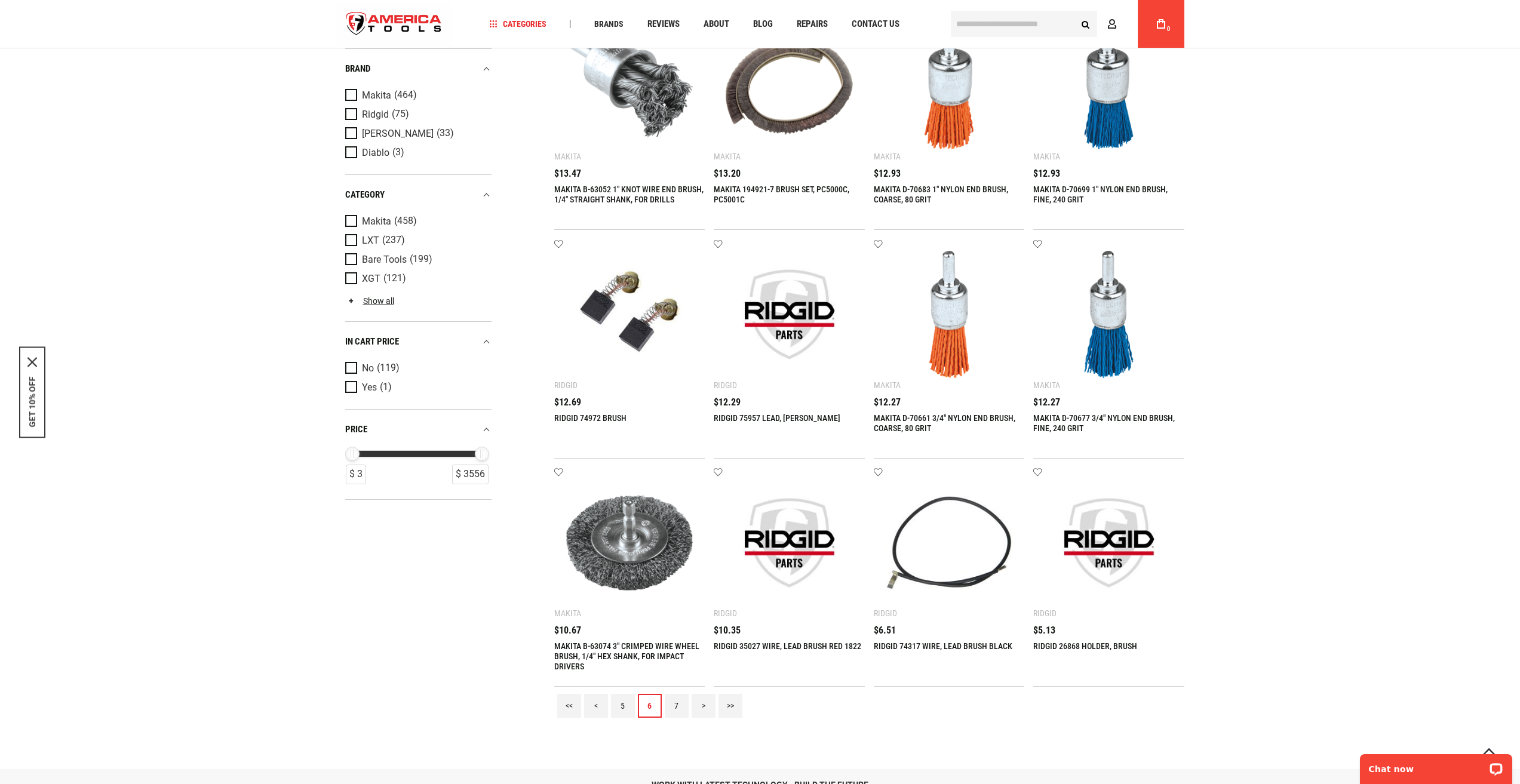
click at [677, 716] on link "7" at bounding box center [677, 706] width 24 height 24
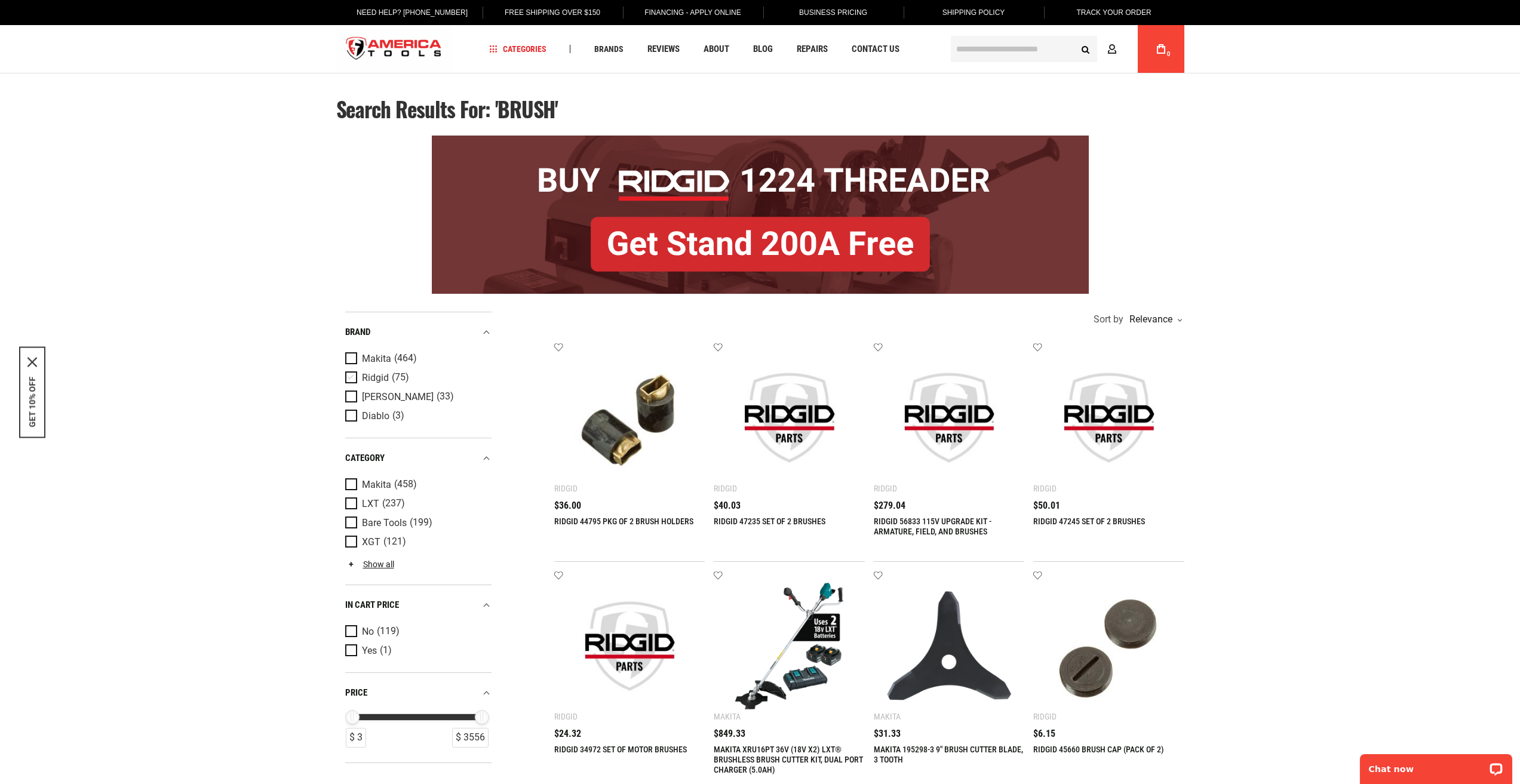
click at [377, 376] on span "Ridgid" at bounding box center [375, 377] width 27 height 10
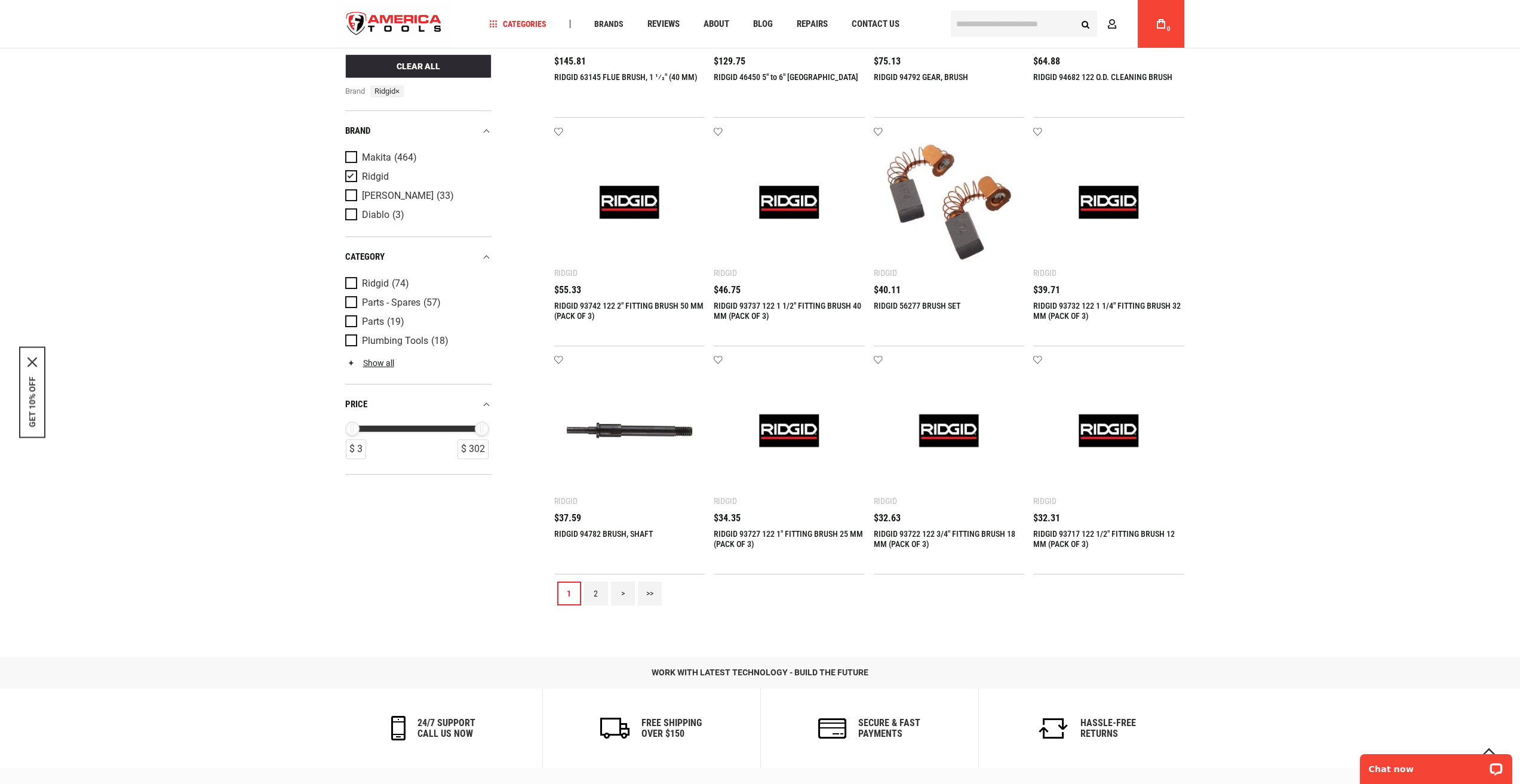
scroll to position [1134, 0]
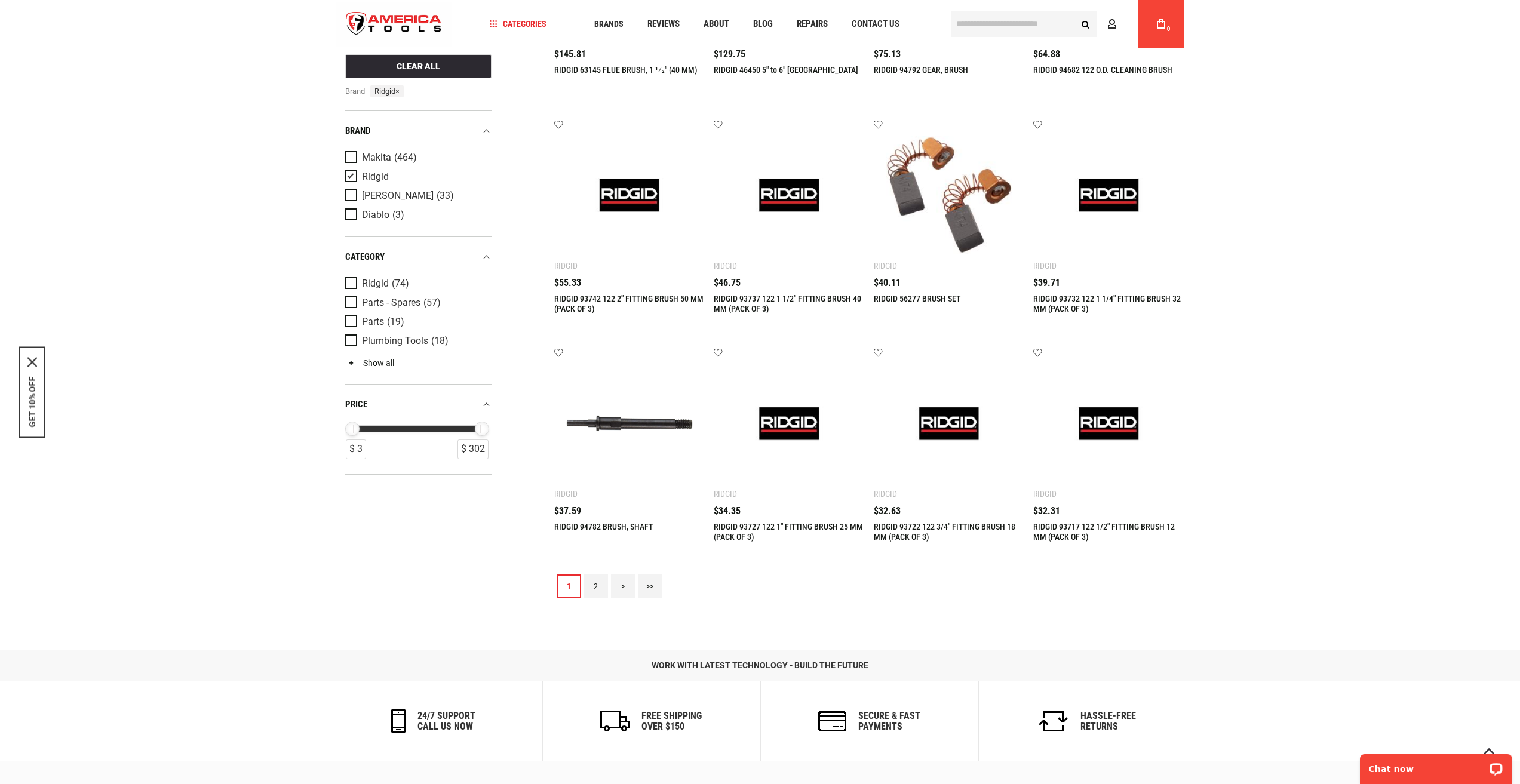
click at [599, 589] on link "2" at bounding box center [596, 586] width 24 height 24
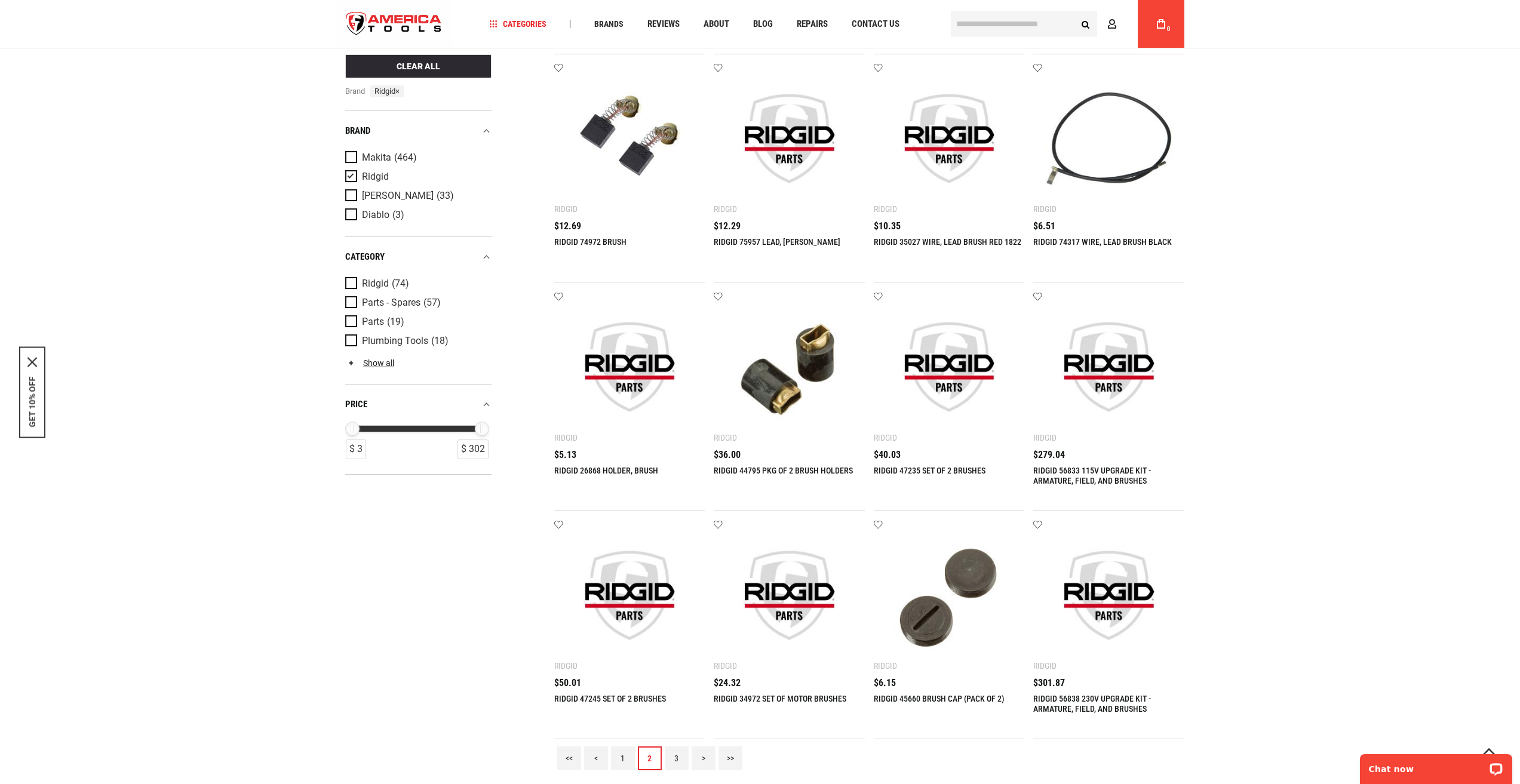
scroll to position [1194, 0]
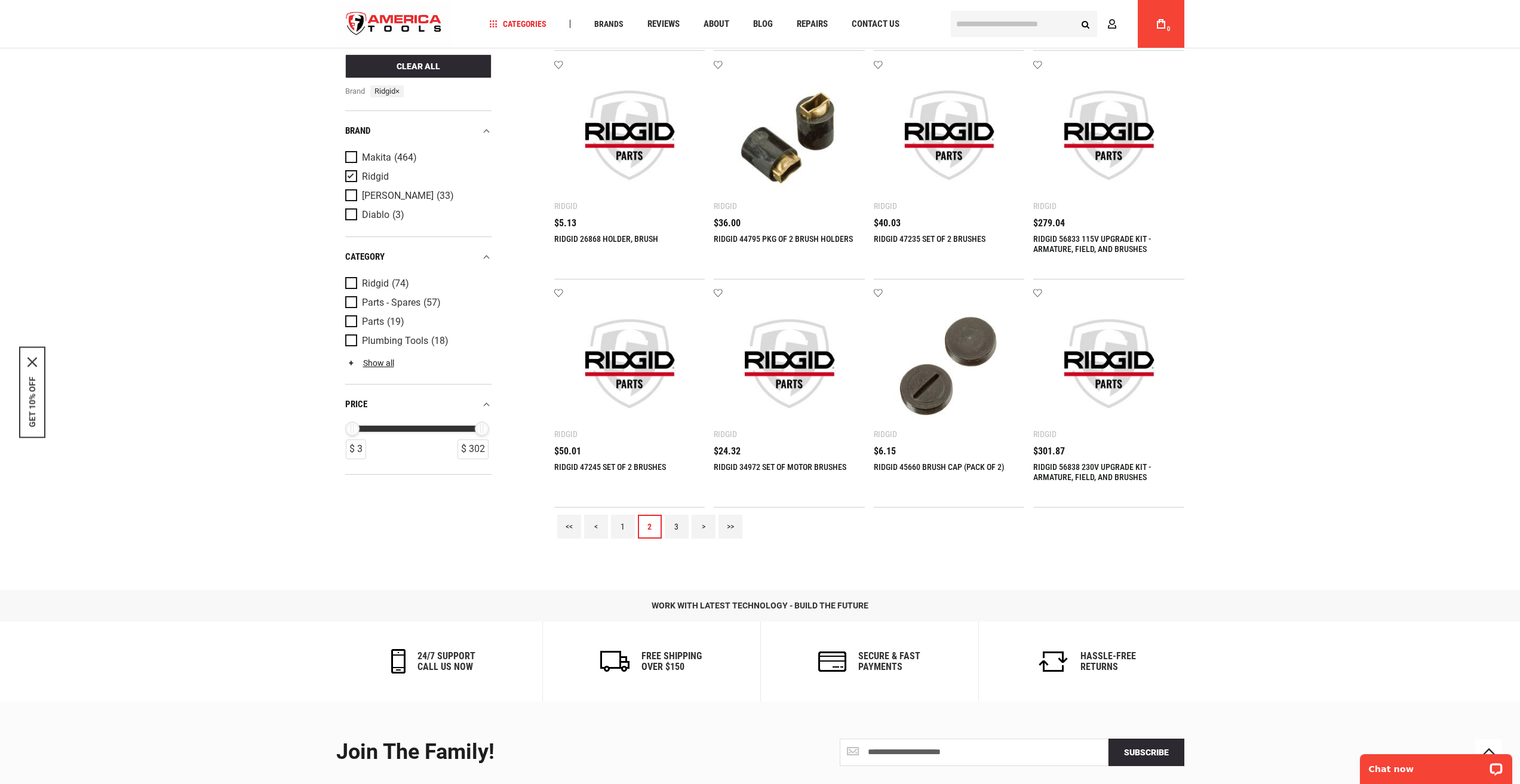
click at [682, 523] on link "3" at bounding box center [677, 527] width 24 height 24
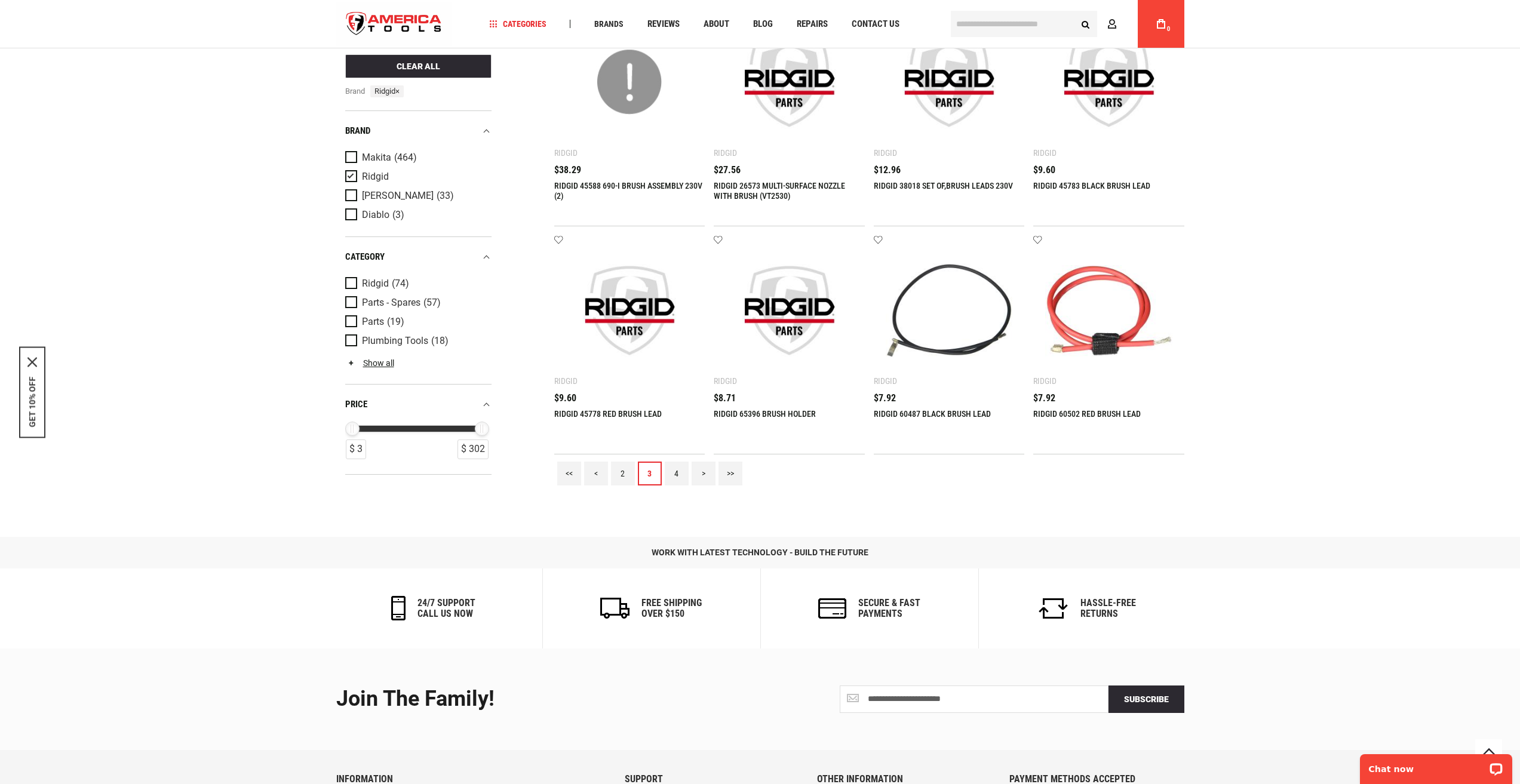
scroll to position [1253, 0]
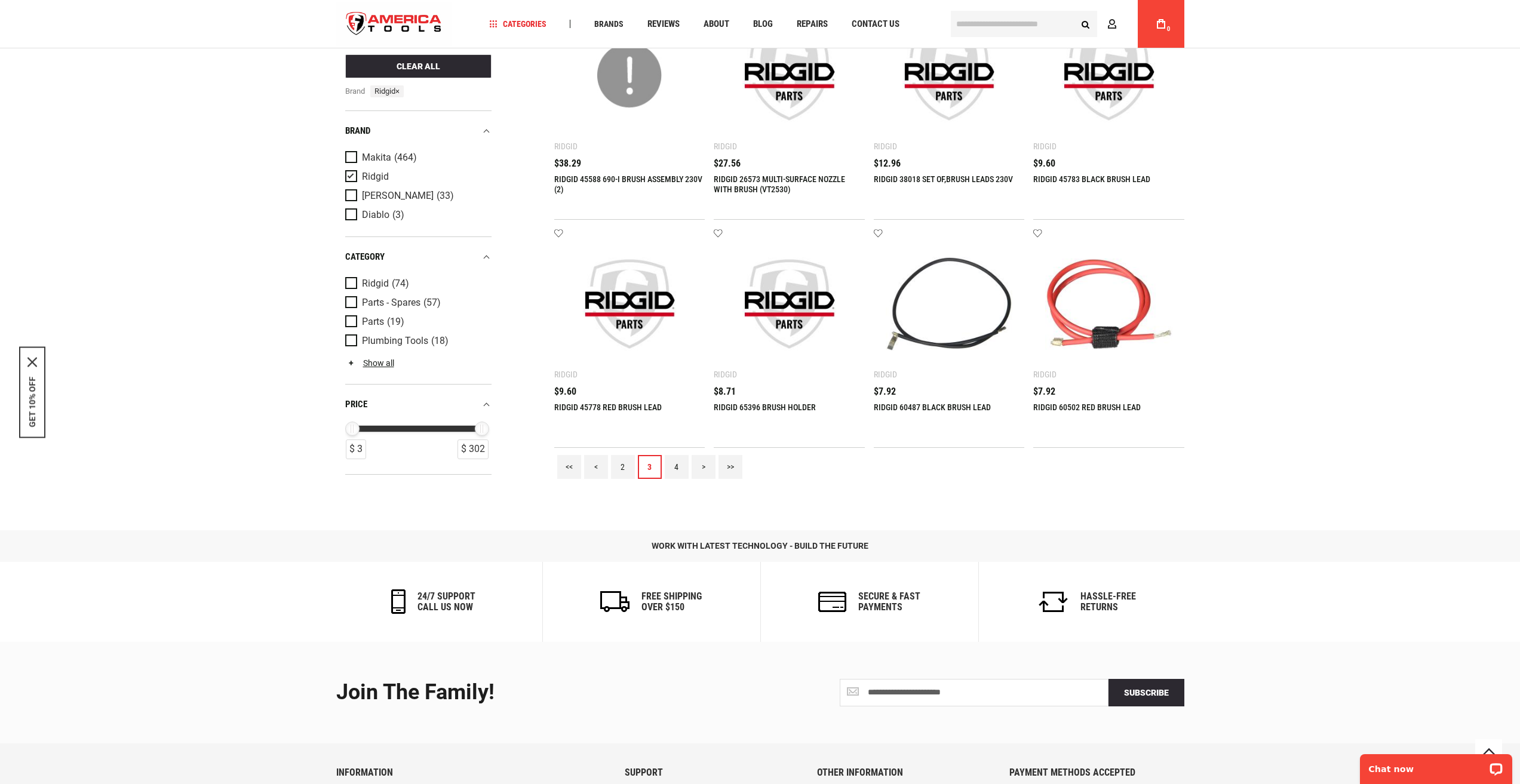
click at [679, 472] on link "4" at bounding box center [677, 467] width 24 height 24
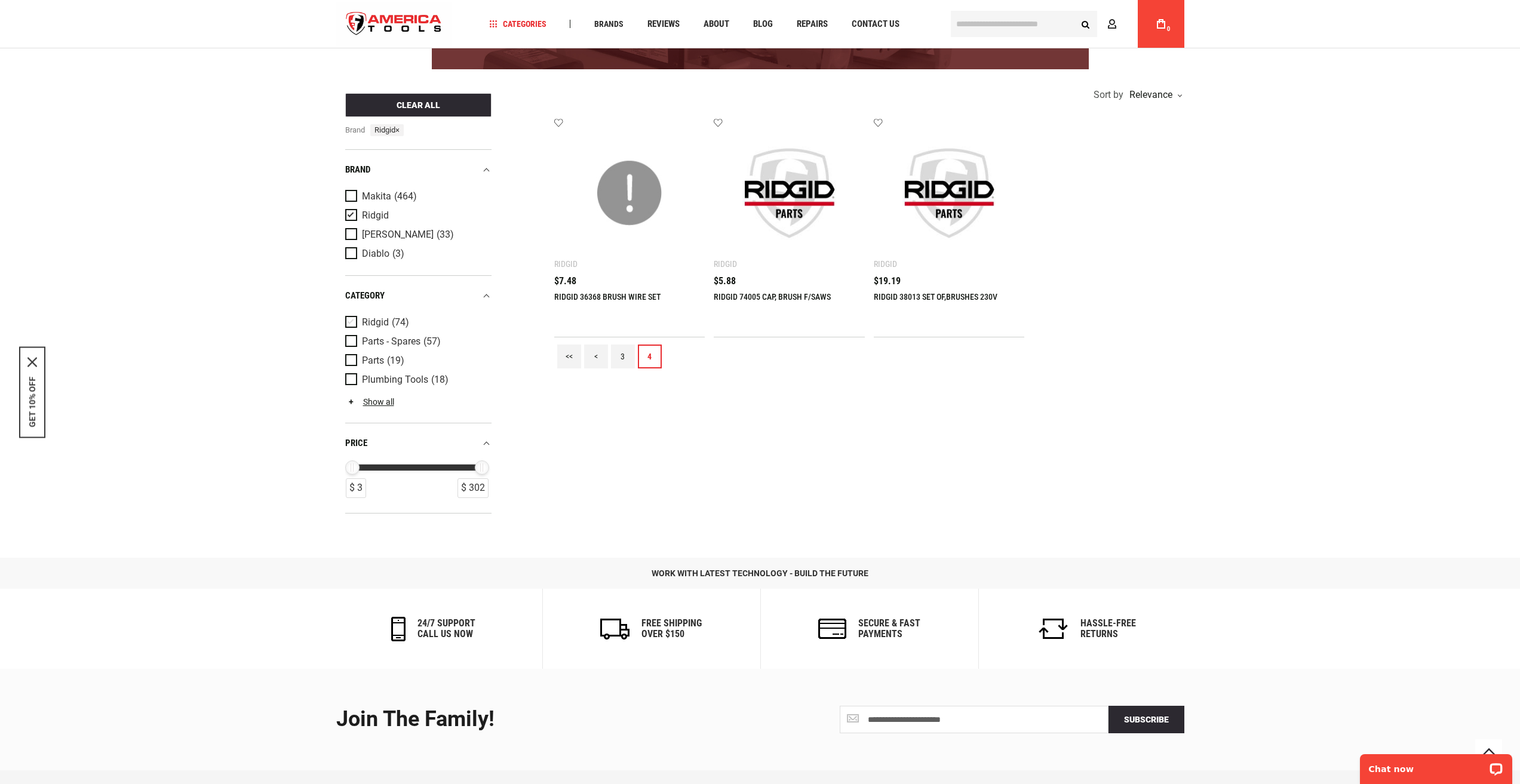
scroll to position [0, 0]
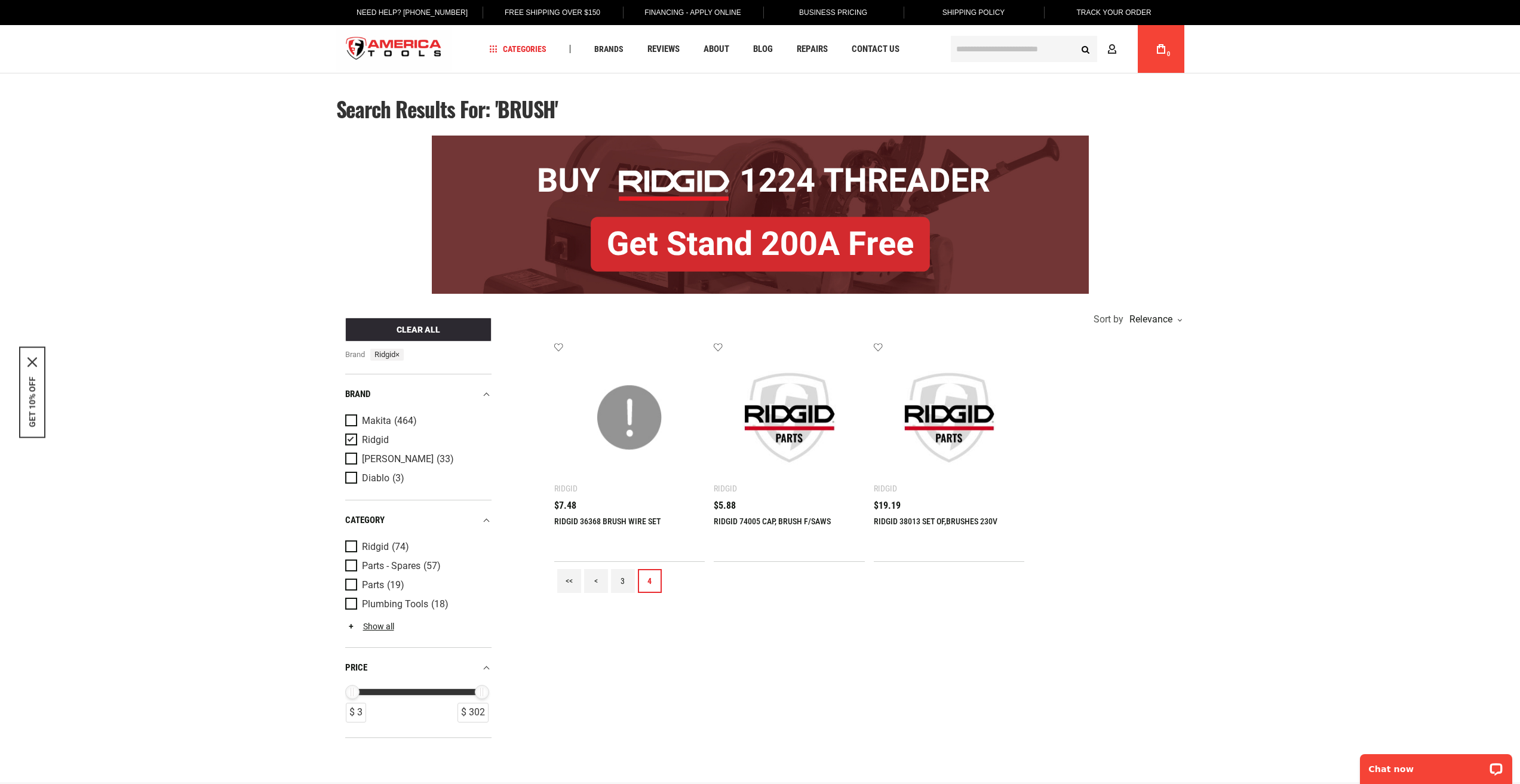
click at [397, 47] on img "store logo" at bounding box center [395, 49] width 116 height 45
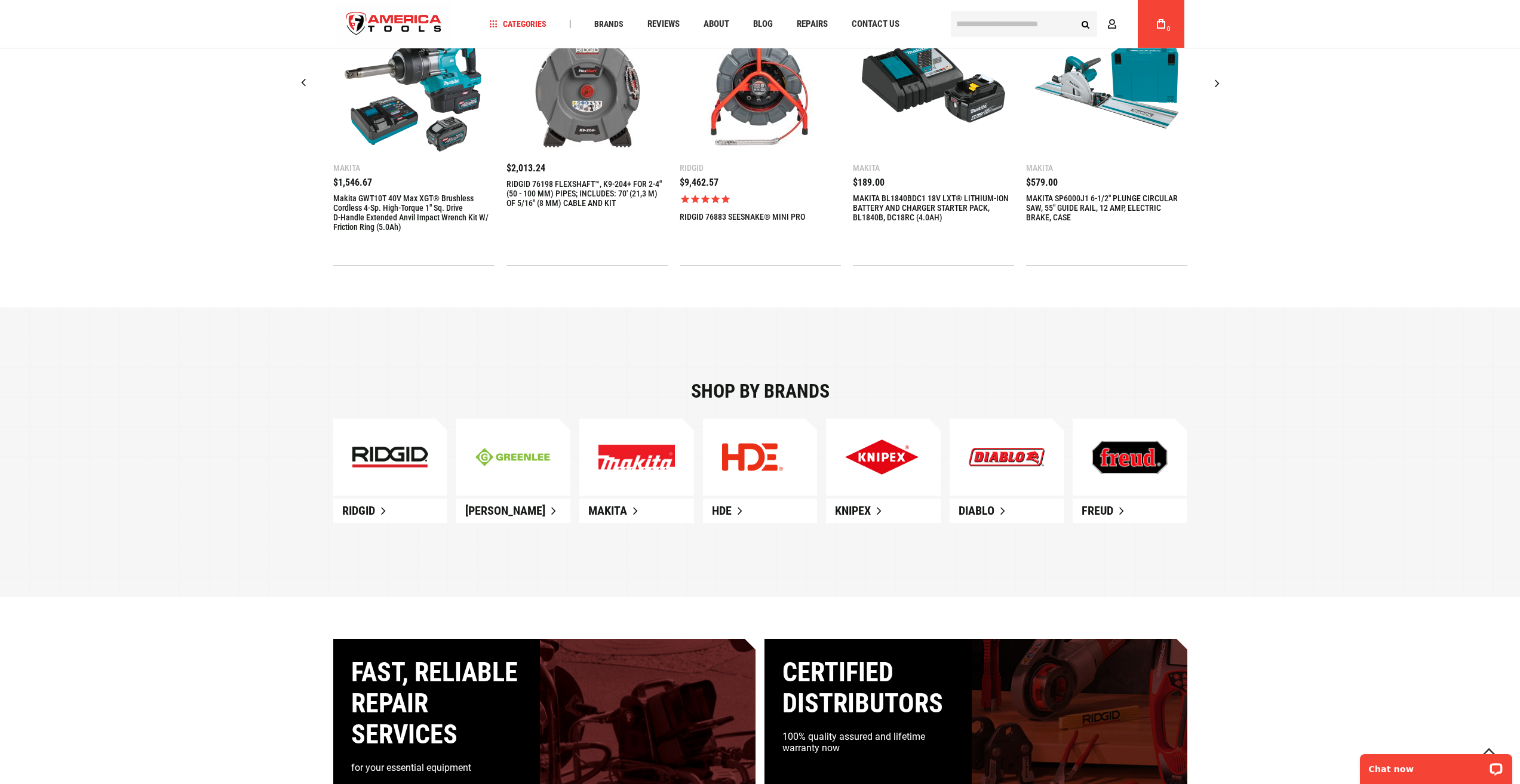
scroll to position [776, 0]
